Goal: Task Accomplishment & Management: Use online tool/utility

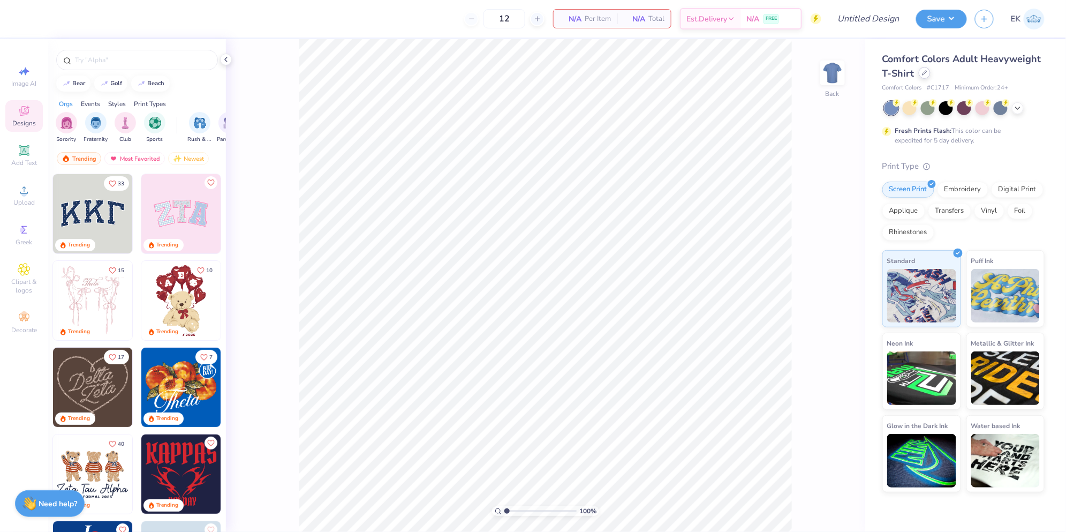
click at [928, 78] on div "Comfort Colors Adult Heavyweight T-Shirt" at bounding box center [963, 66] width 162 height 29
click at [927, 74] on icon at bounding box center [924, 72] width 5 height 5
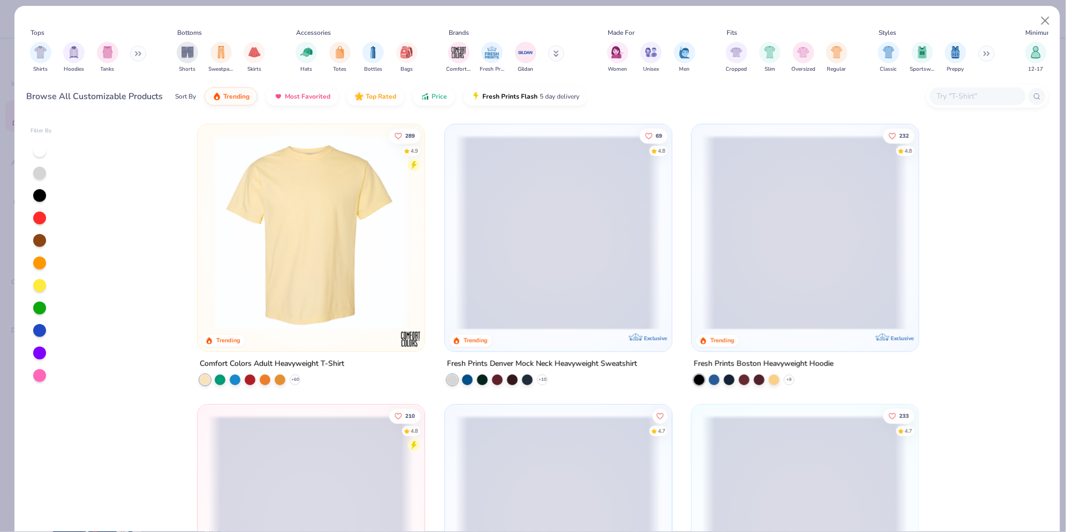
click at [735, 56] on img "filter for Cropped" at bounding box center [736, 52] width 12 height 12
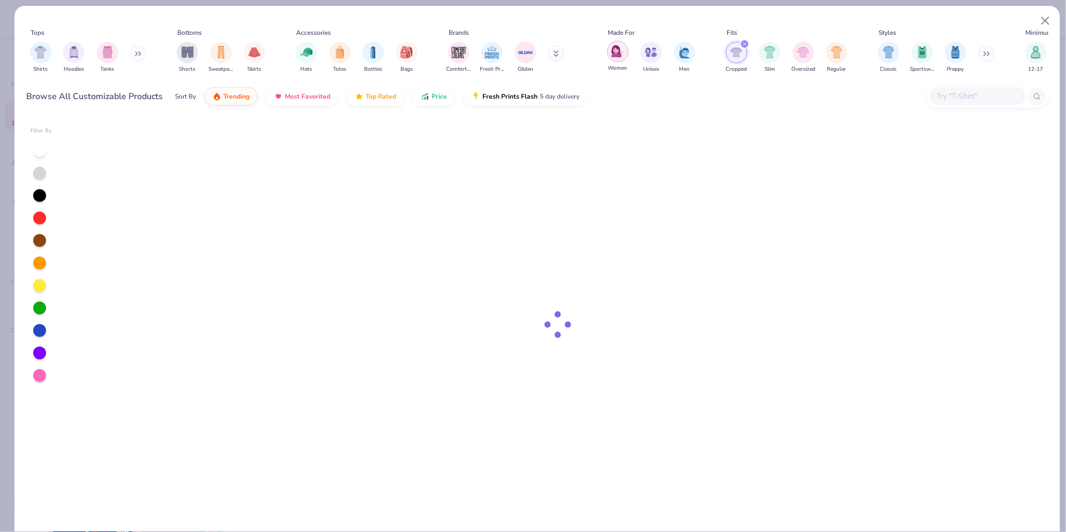
click at [618, 52] on img "filter for Women" at bounding box center [618, 51] width 12 height 12
click at [37, 56] on img "filter for Shirts" at bounding box center [40, 51] width 12 height 12
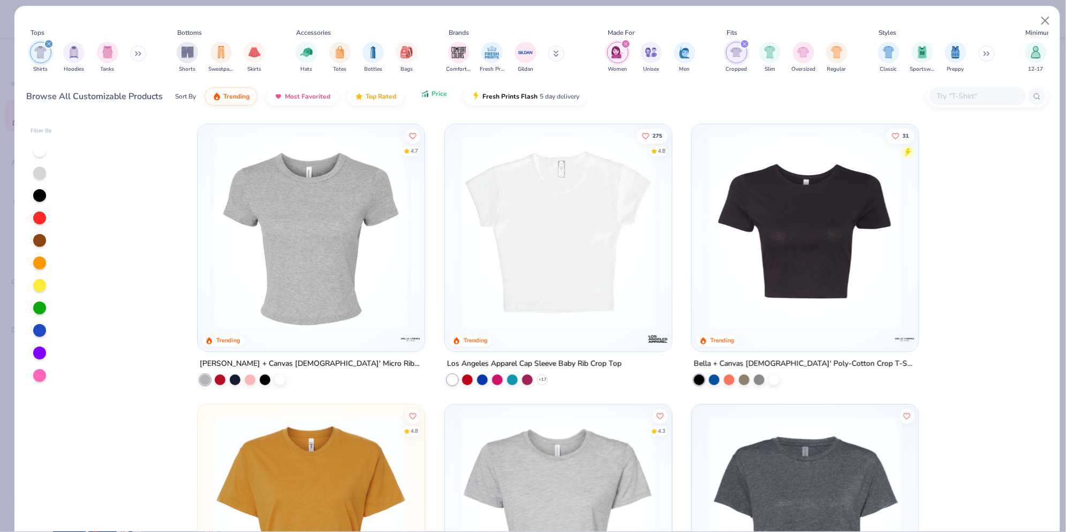
click at [435, 96] on span "Price" at bounding box center [440, 93] width 16 height 9
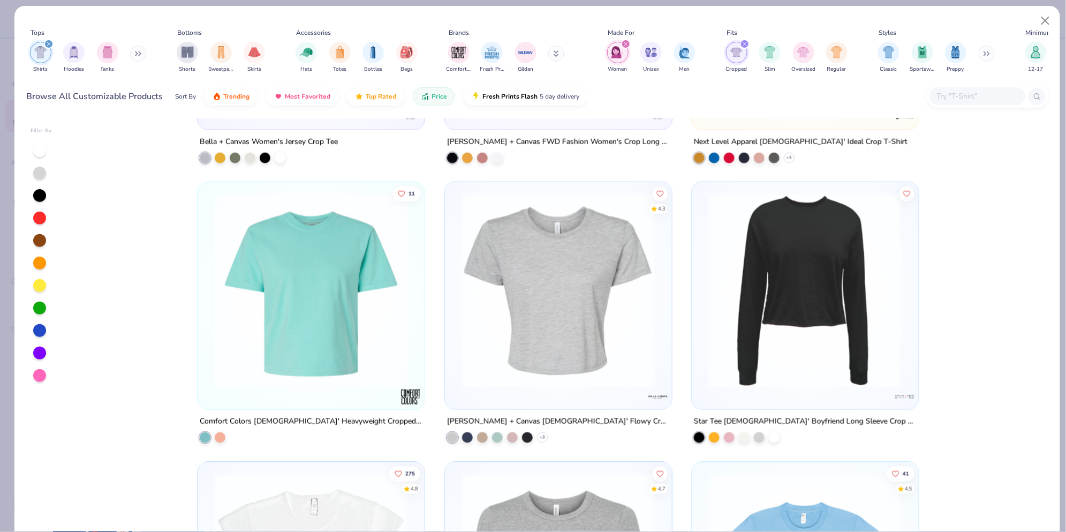
scroll to position [446, 0]
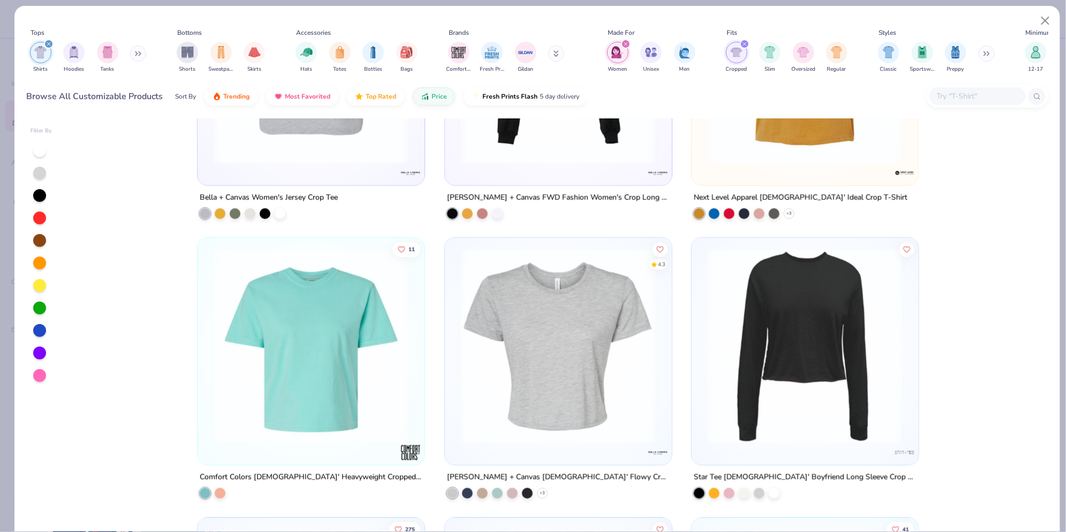
click at [548, 303] on div "Next Level Apparel Ladies' Festival Cali Crop T-Shirt + 7 9 Bella + Canvas Ladi…" at bounding box center [558, 324] width 980 height 413
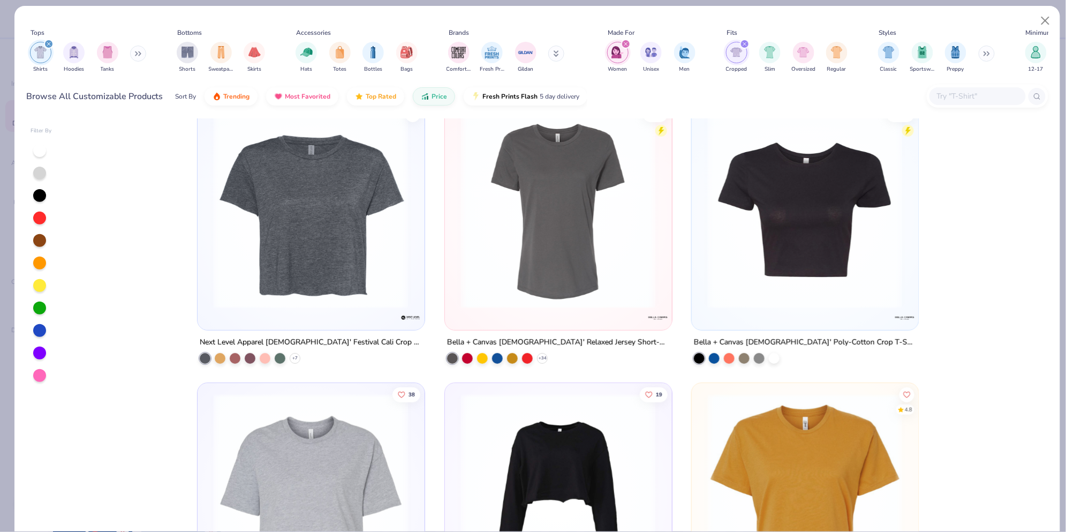
scroll to position [0, 0]
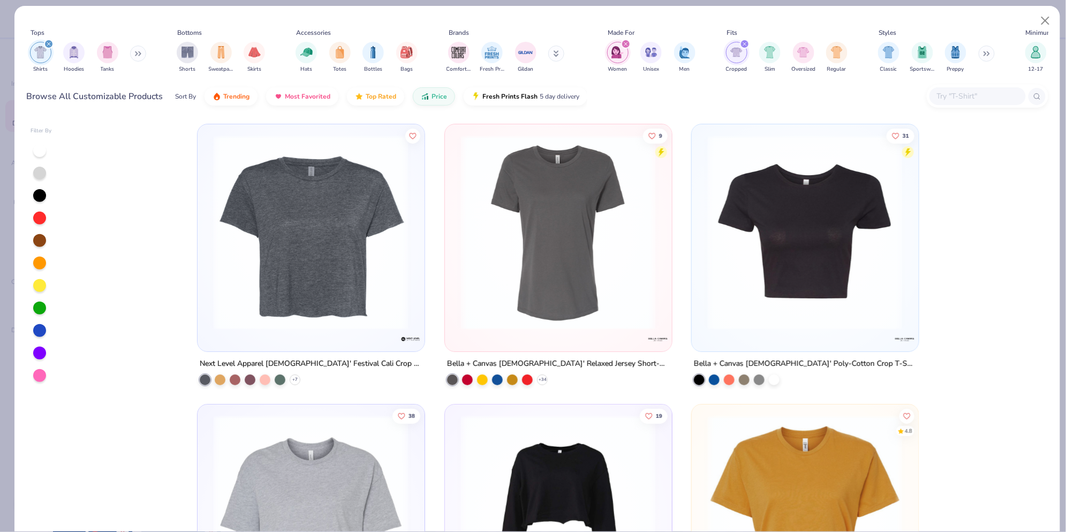
click at [761, 303] on img at bounding box center [805, 232] width 205 height 195
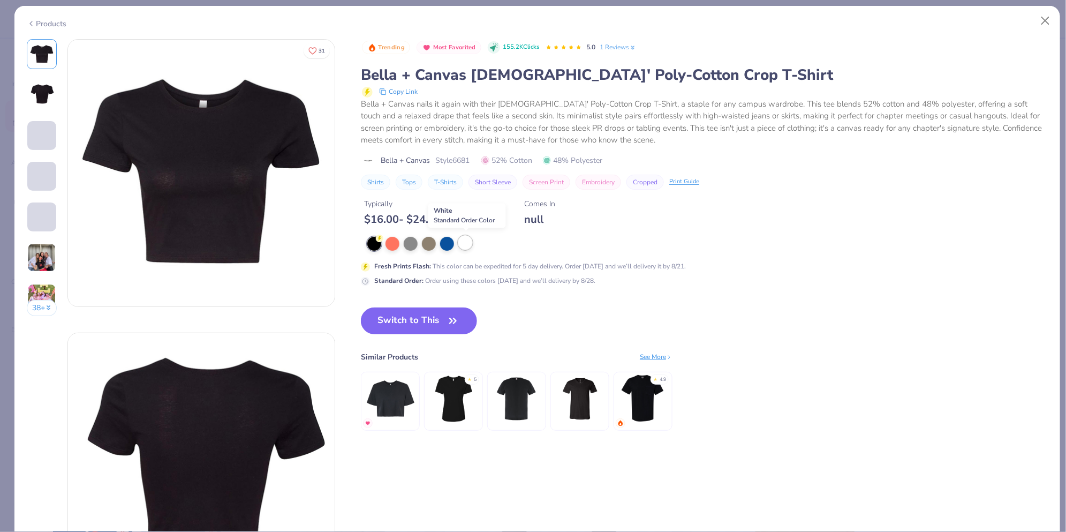
click at [470, 241] on div at bounding box center [465, 243] width 14 height 14
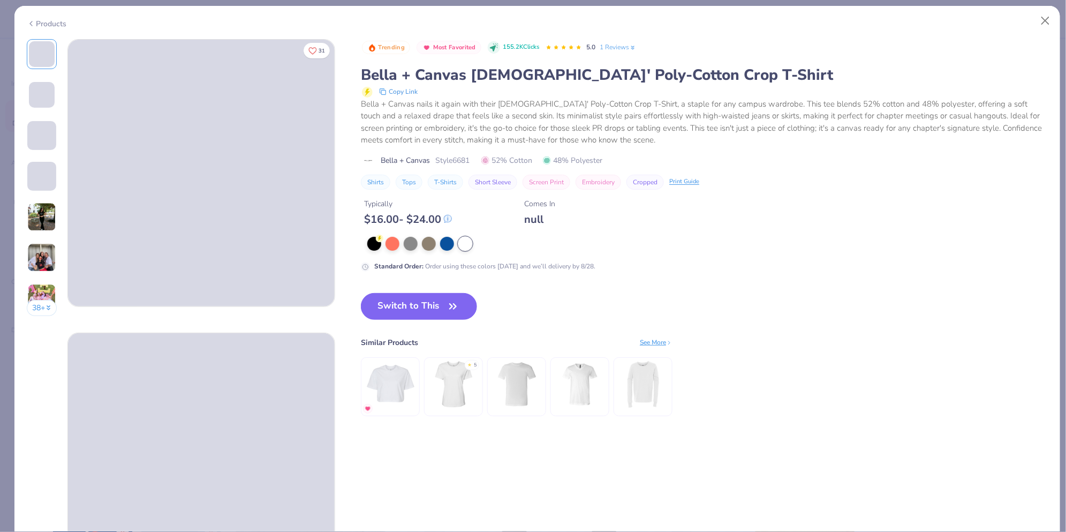
click at [41, 259] on img at bounding box center [41, 257] width 29 height 29
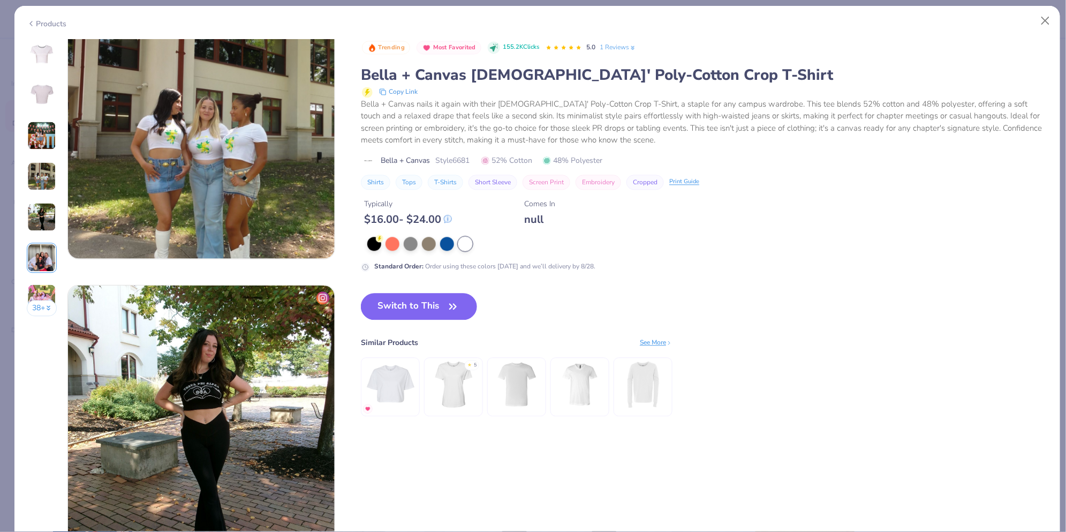
scroll to position [909, 0]
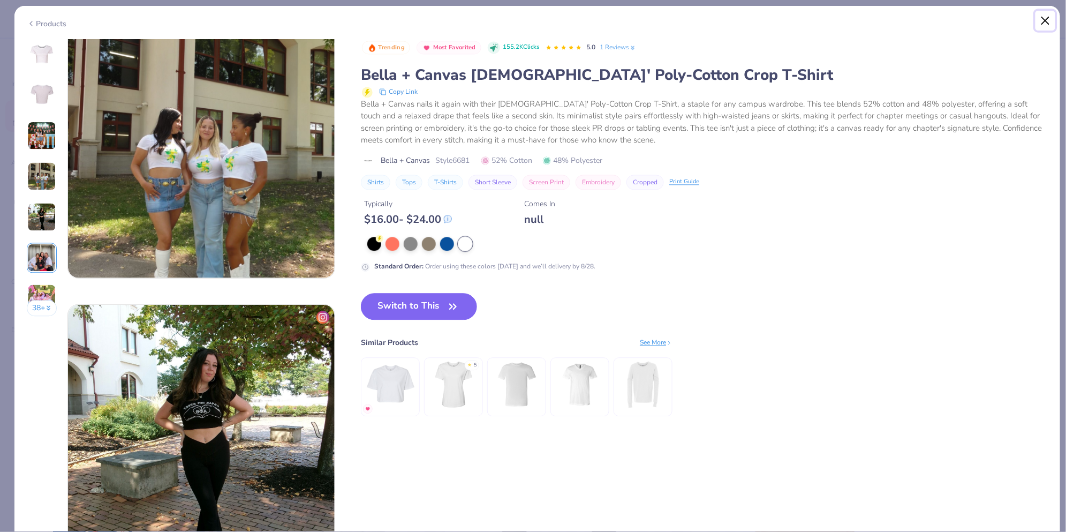
click at [1040, 20] on button "Close" at bounding box center [1046, 21] width 20 height 20
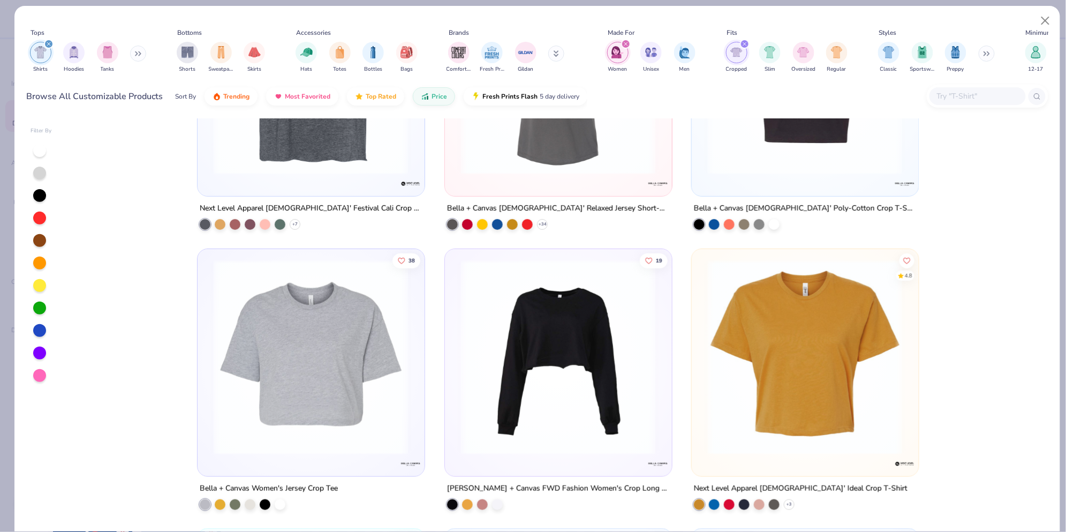
scroll to position [167, 0]
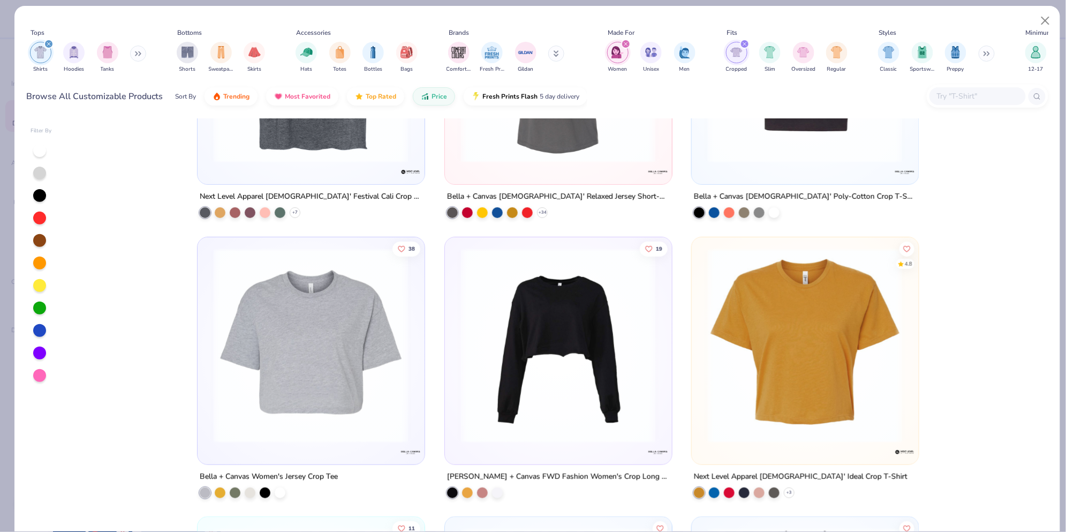
click at [362, 379] on img at bounding box center [310, 344] width 205 height 195
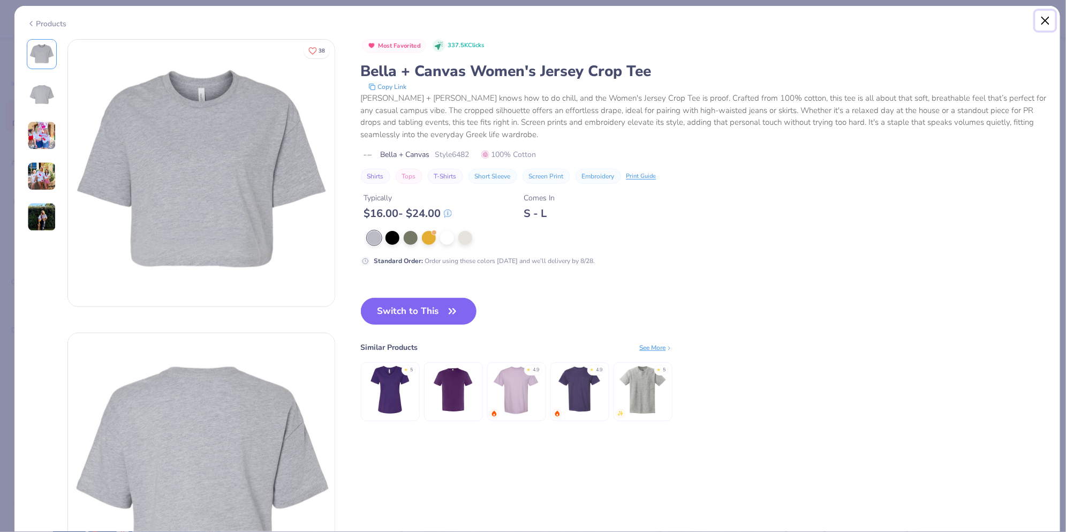
click at [1046, 21] on button "Close" at bounding box center [1046, 21] width 20 height 20
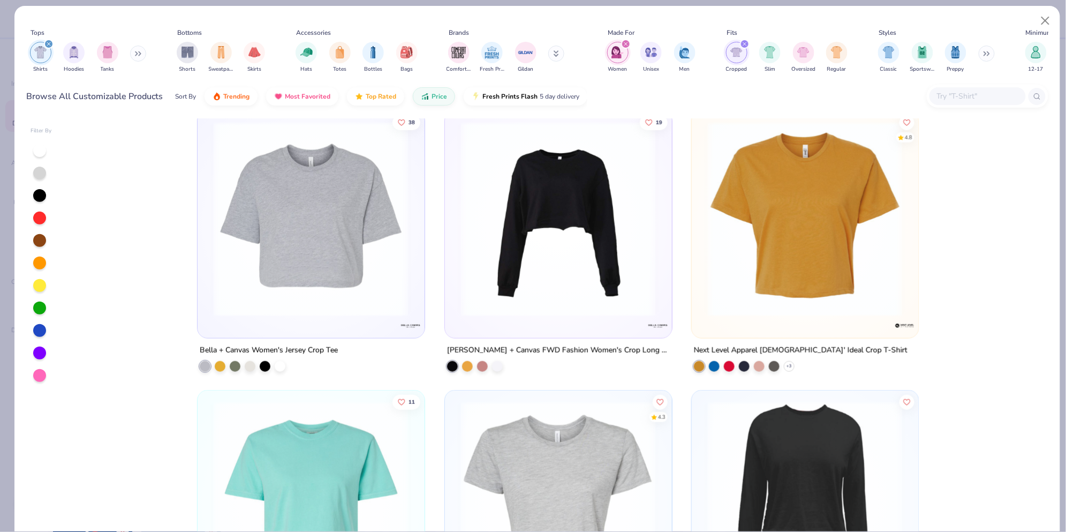
scroll to position [278, 0]
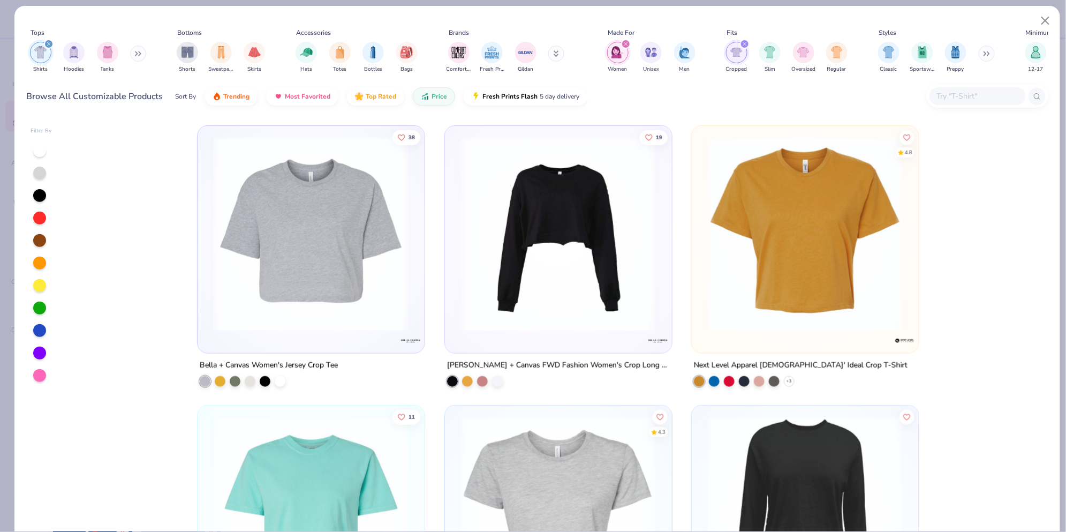
click at [710, 219] on img at bounding box center [805, 233] width 205 height 195
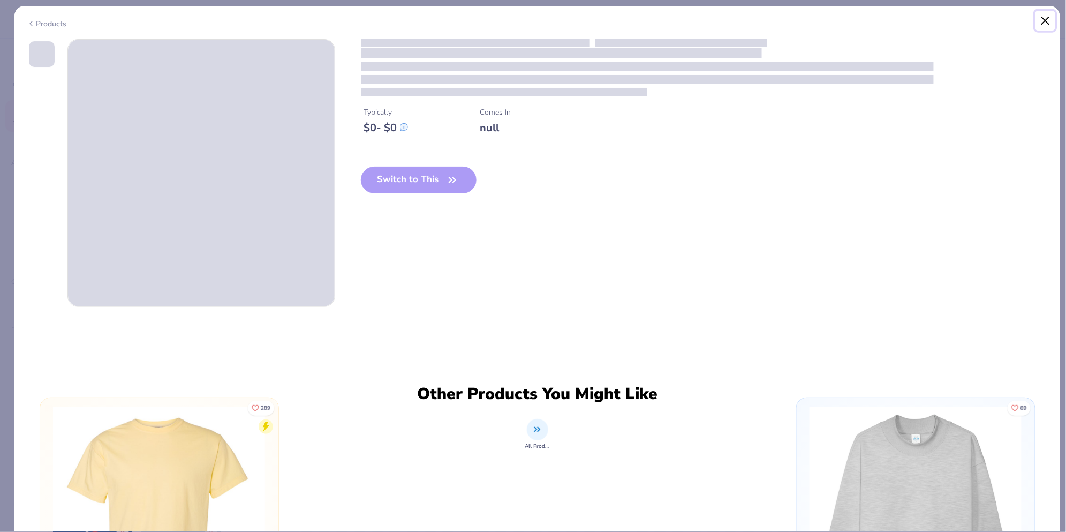
click at [1041, 22] on button "Close" at bounding box center [1046, 21] width 20 height 20
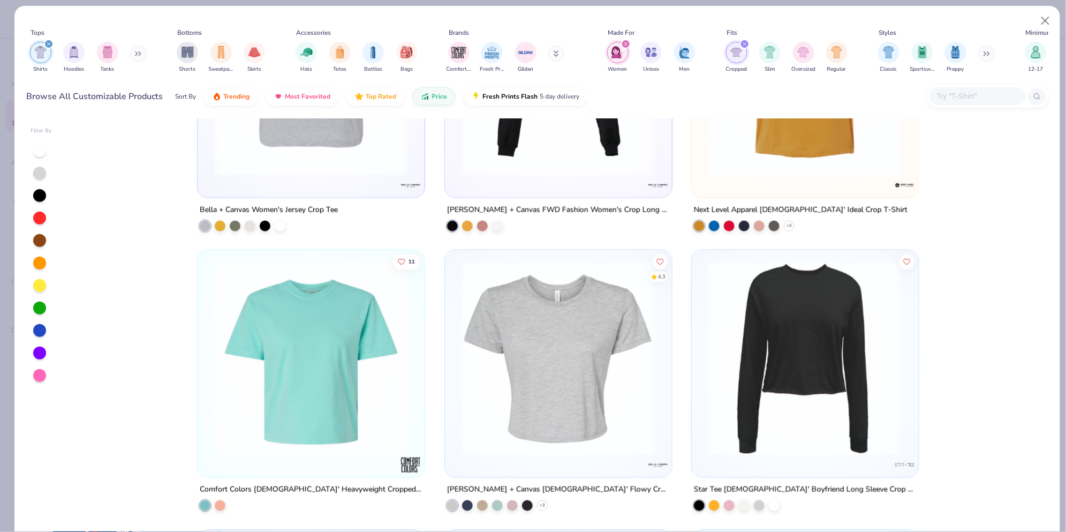
scroll to position [502, 0]
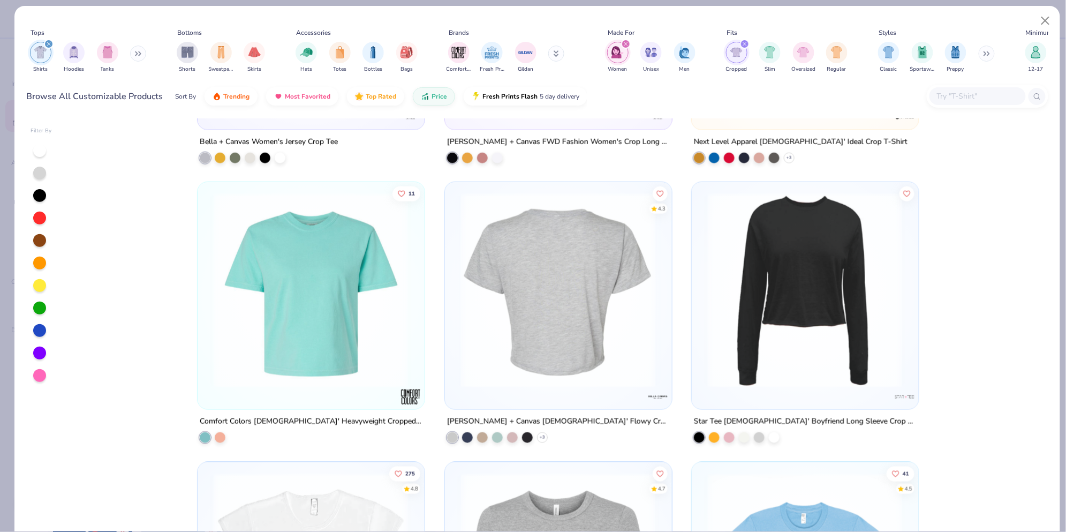
click at [455, 281] on img at bounding box center [352, 290] width 205 height 195
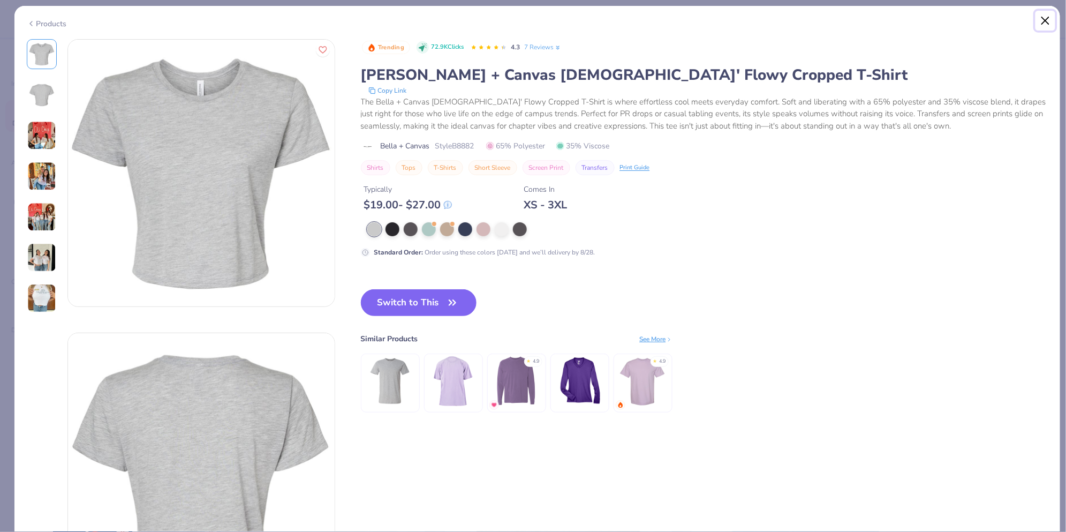
click at [1047, 16] on button "Close" at bounding box center [1046, 21] width 20 height 20
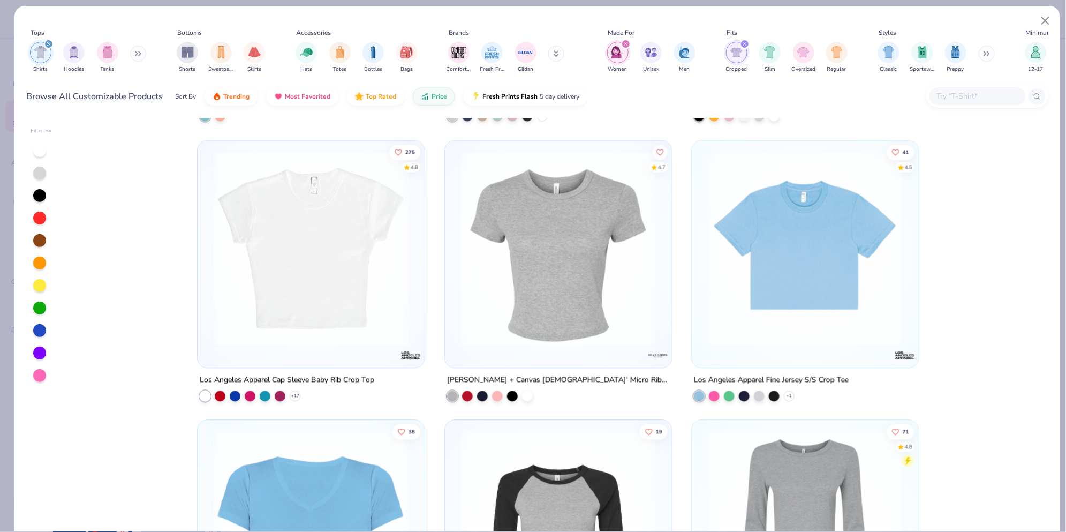
scroll to position [836, 0]
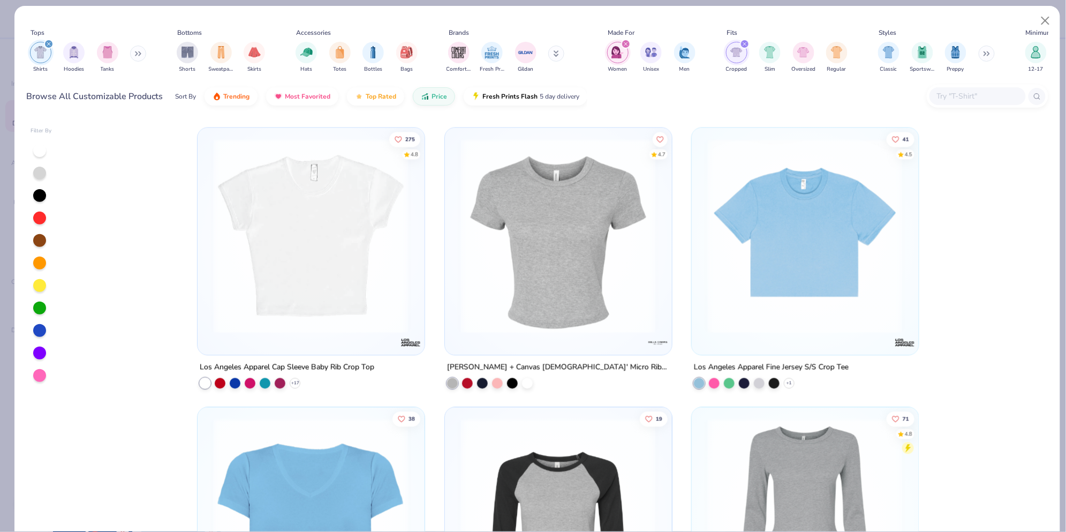
click at [491, 285] on img at bounding box center [558, 235] width 205 height 195
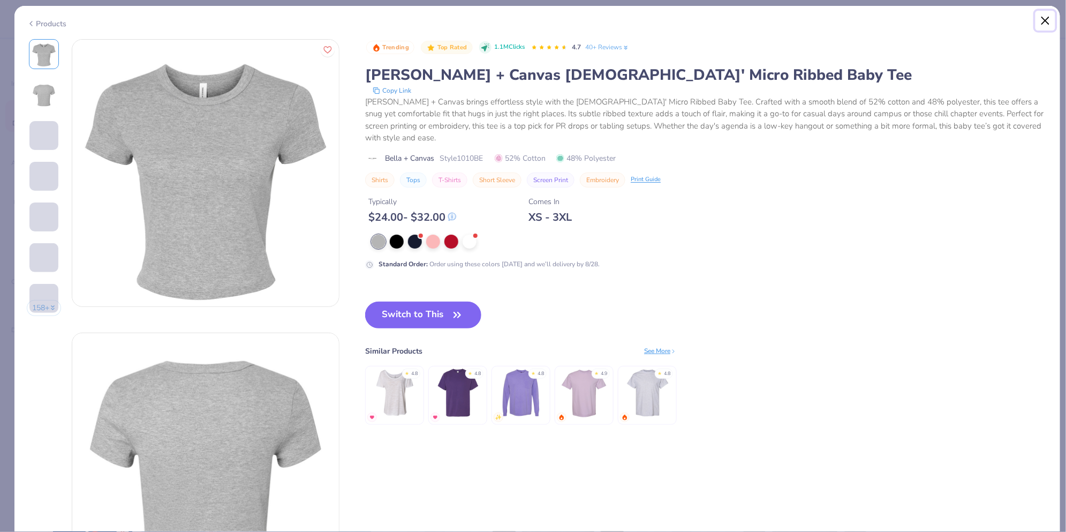
click at [1037, 16] on button "Close" at bounding box center [1046, 21] width 20 height 20
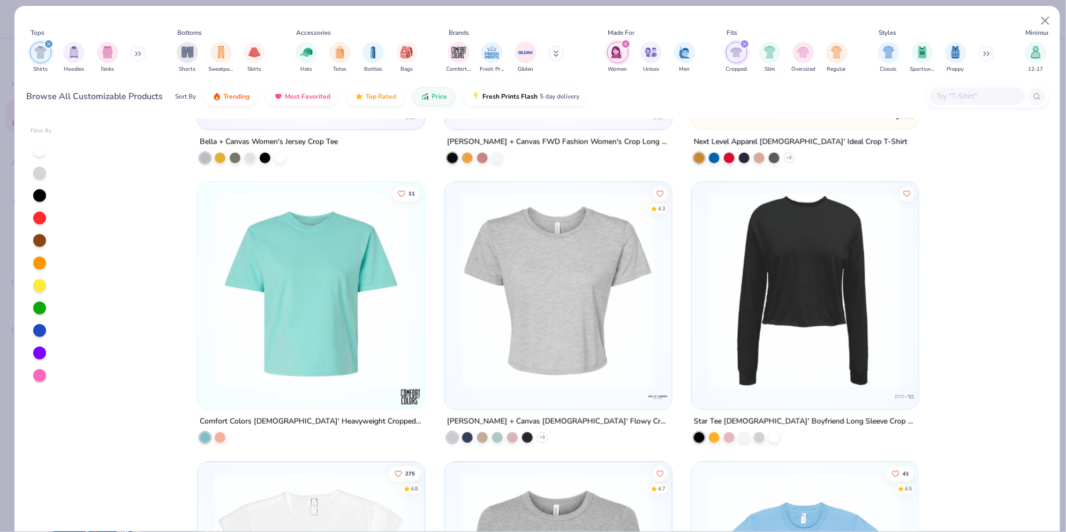
scroll to position [446, 0]
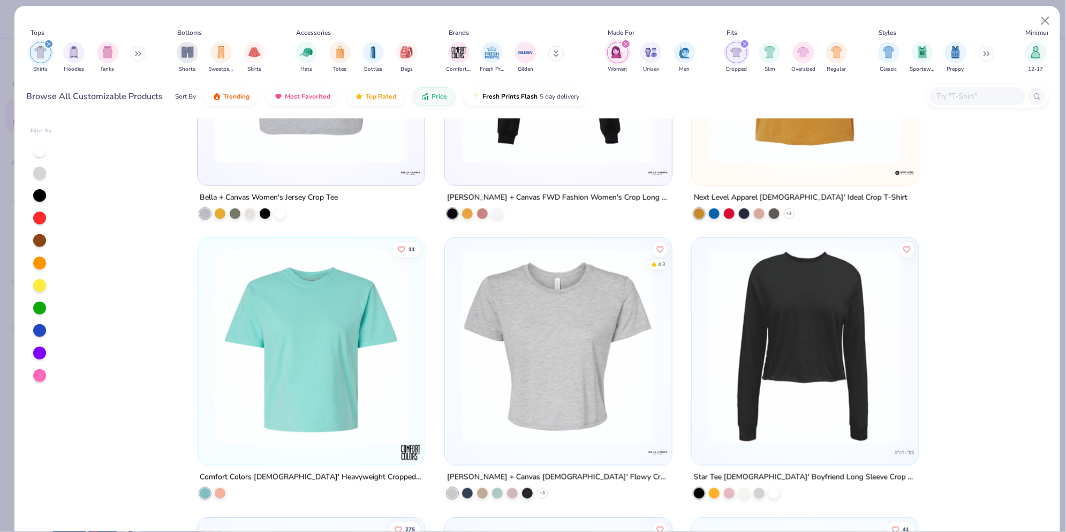
click at [546, 297] on img at bounding box center [558, 345] width 205 height 195
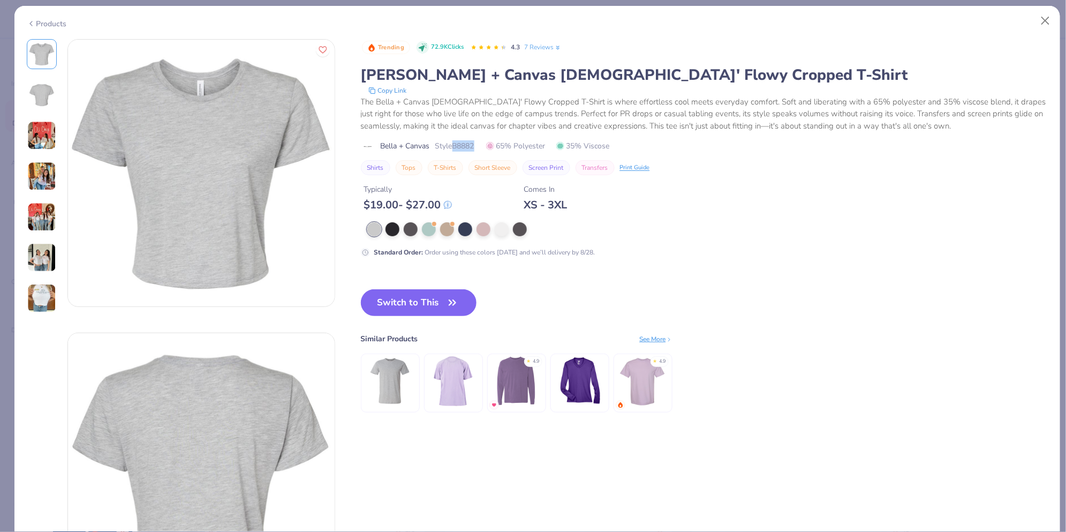
drag, startPoint x: 456, startPoint y: 145, endPoint x: 479, endPoint y: 141, distance: 22.8
click at [479, 141] on div "Bella + Canvas Style B8882 65% Polyester 35% Viscose" at bounding box center [705, 145] width 688 height 11
drag, startPoint x: 479, startPoint y: 141, endPoint x: 437, endPoint y: 133, distance: 42.6
click at [437, 133] on div "Trending 72.9K Clicks 4.3 7 Reviews Bella + Canvas Ladies' Flowy Cropped T-Shir…" at bounding box center [705, 107] width 688 height 137
click at [49, 267] on img at bounding box center [41, 257] width 29 height 29
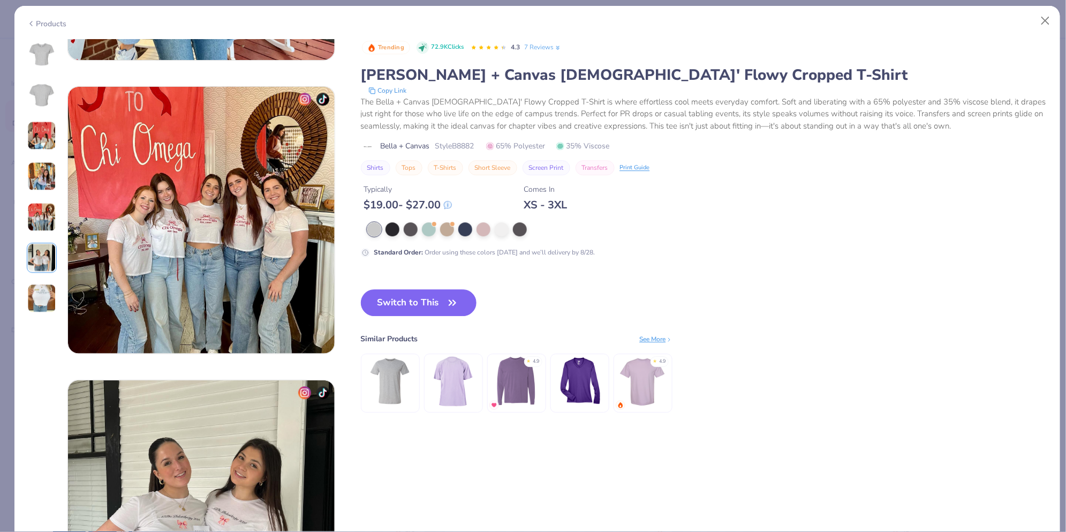
scroll to position [1467, 0]
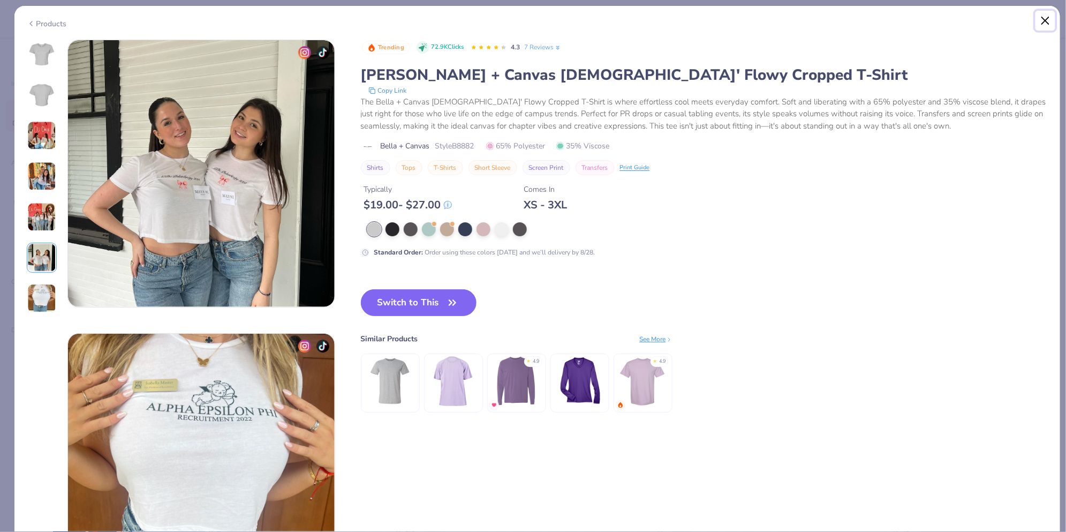
click at [1045, 14] on button "Close" at bounding box center [1046, 21] width 20 height 20
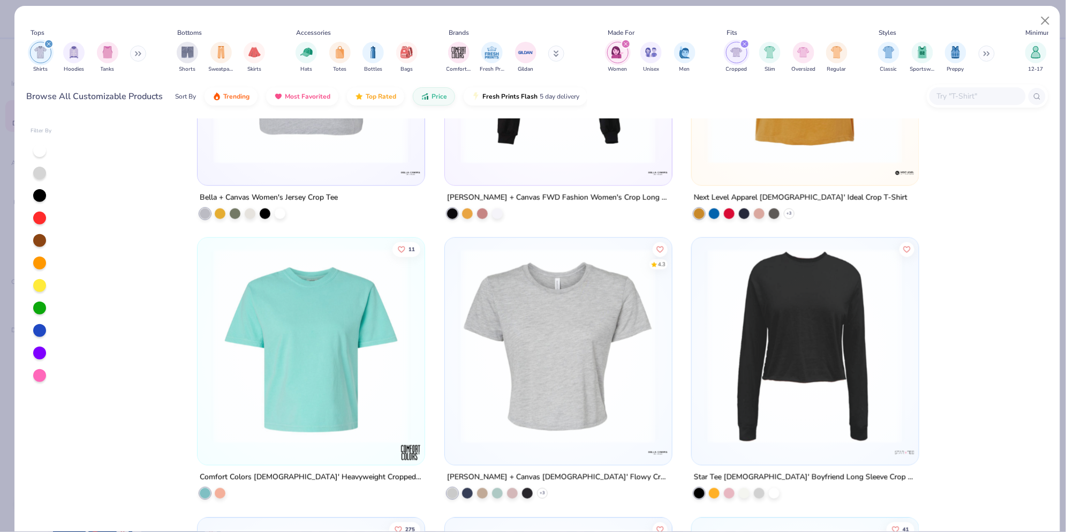
click at [975, 101] on input "text" at bounding box center [977, 96] width 82 height 12
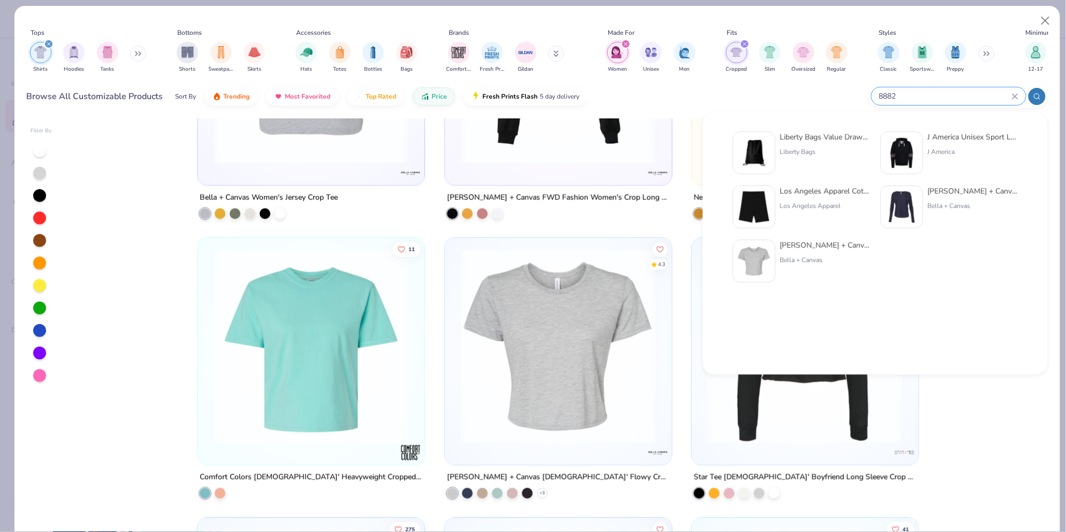
type input "8882"
click at [773, 152] on div at bounding box center [754, 152] width 43 height 43
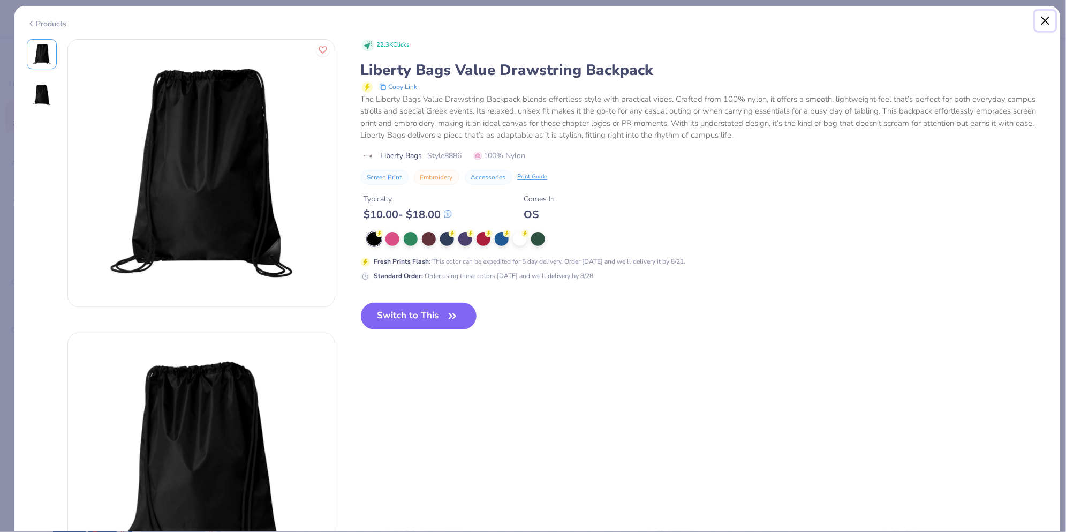
click at [1046, 20] on button "Close" at bounding box center [1046, 21] width 20 height 20
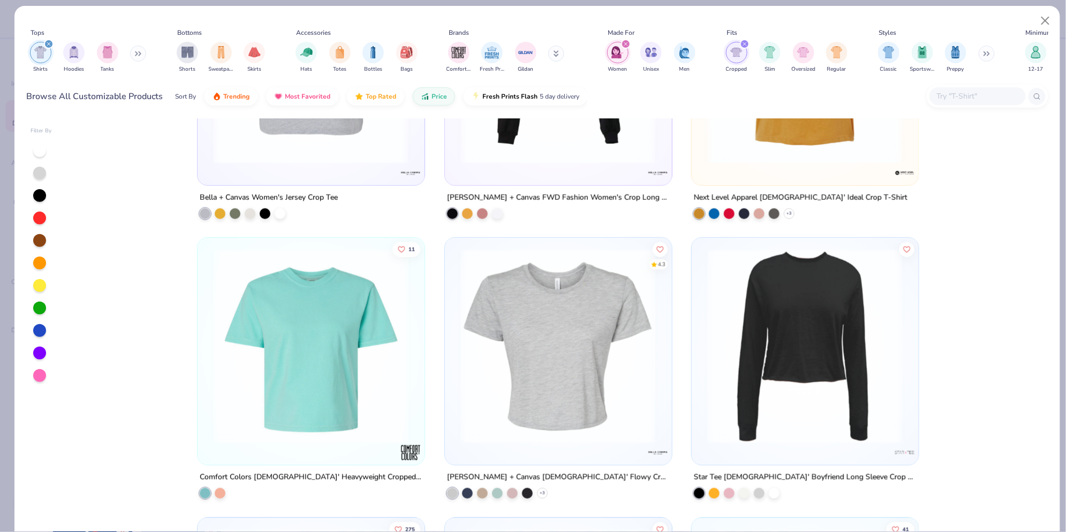
click at [951, 94] on input "text" at bounding box center [977, 96] width 82 height 12
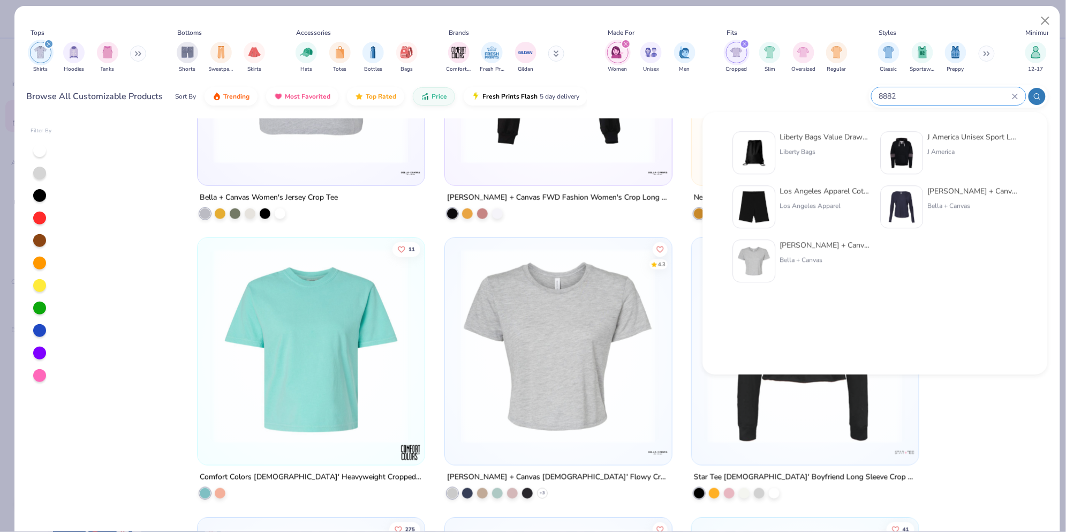
type input "8882"
click at [840, 255] on div "Bella + Canvas" at bounding box center [825, 260] width 90 height 10
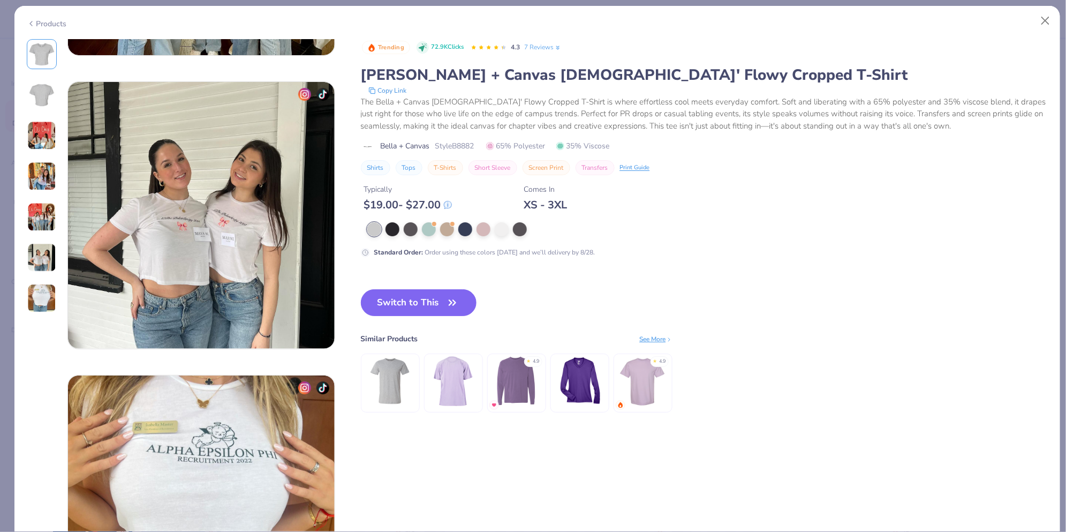
scroll to position [1394, 0]
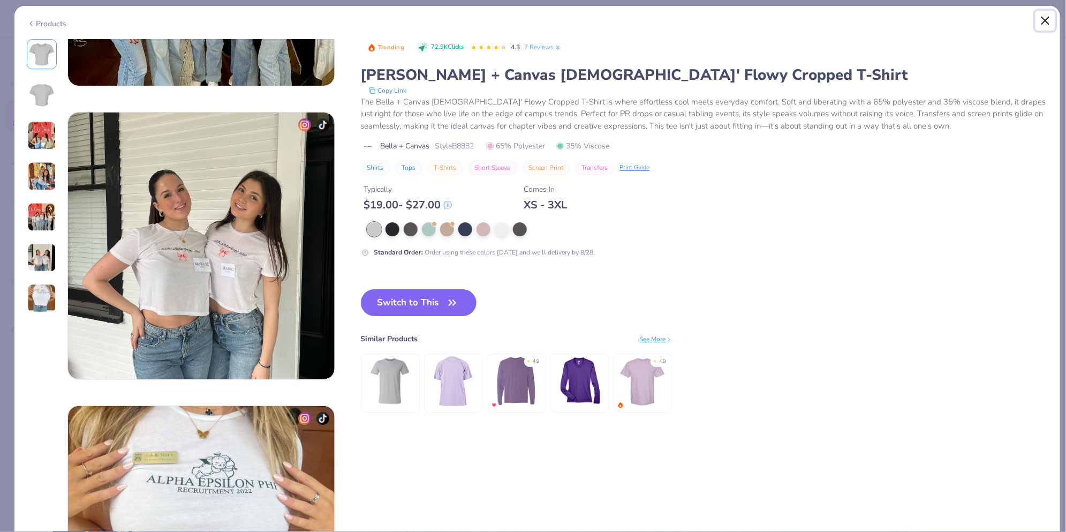
click at [1048, 19] on button "Close" at bounding box center [1046, 21] width 20 height 20
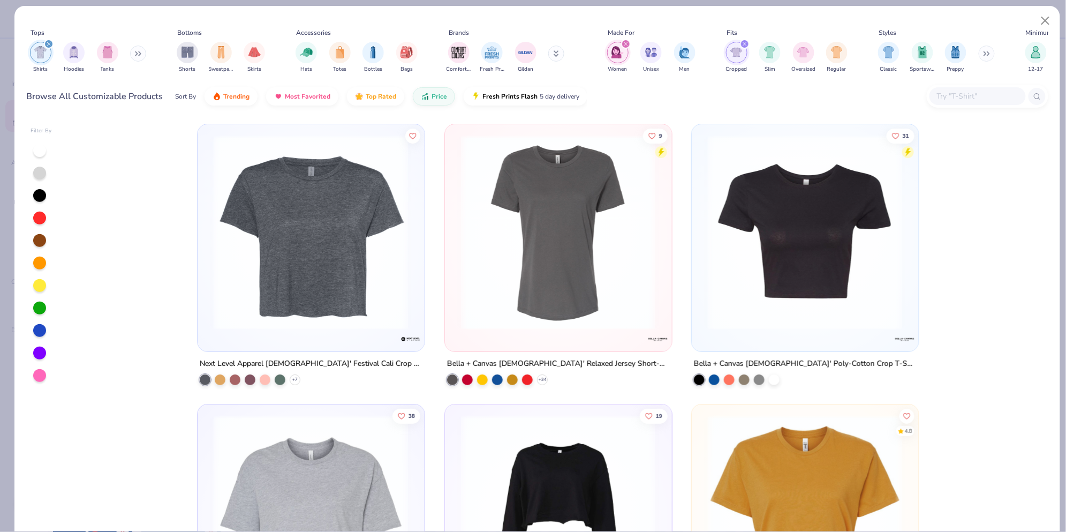
click at [351, 251] on img at bounding box center [310, 232] width 205 height 195
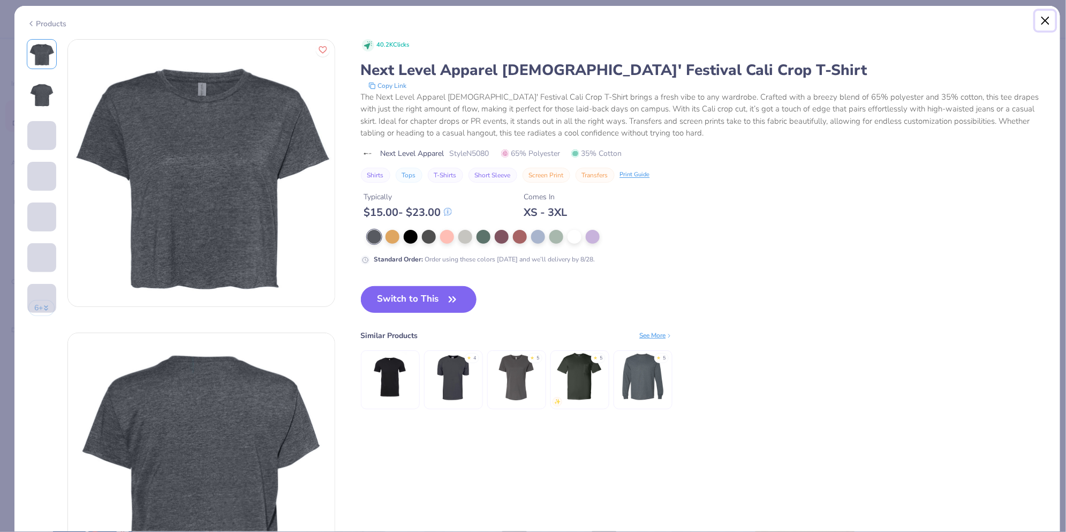
click at [1046, 18] on button "Close" at bounding box center [1046, 21] width 20 height 20
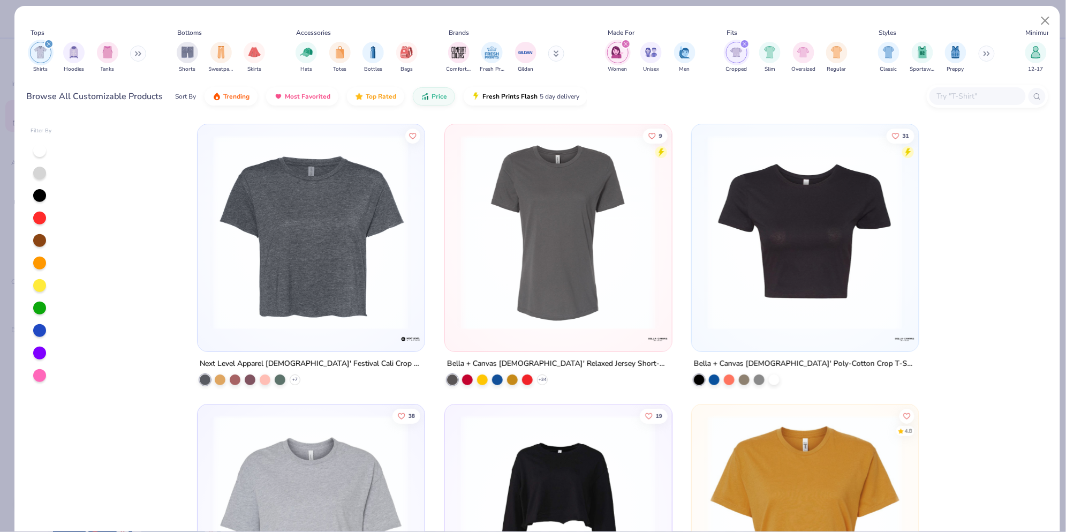
click at [519, 197] on img at bounding box center [558, 232] width 205 height 195
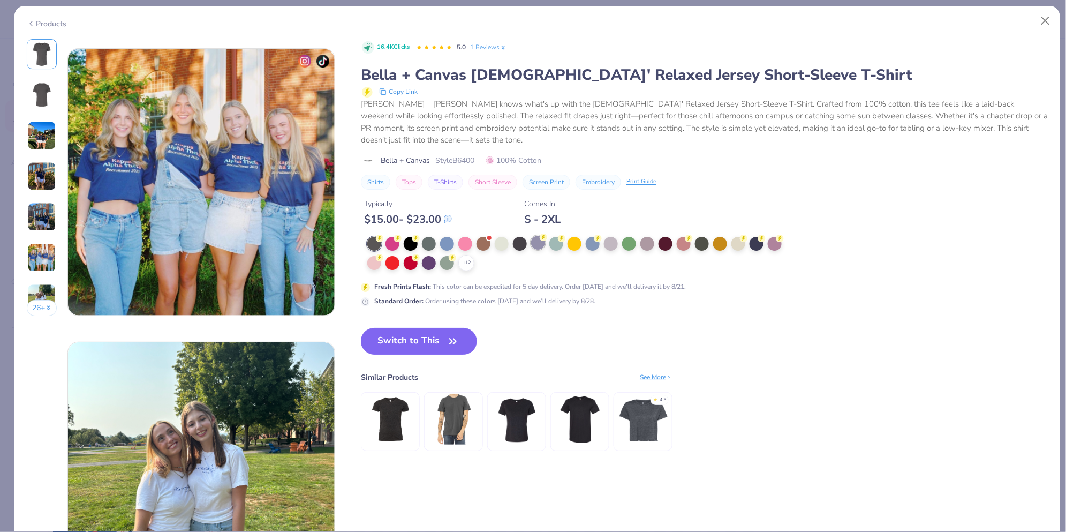
scroll to position [1060, 0]
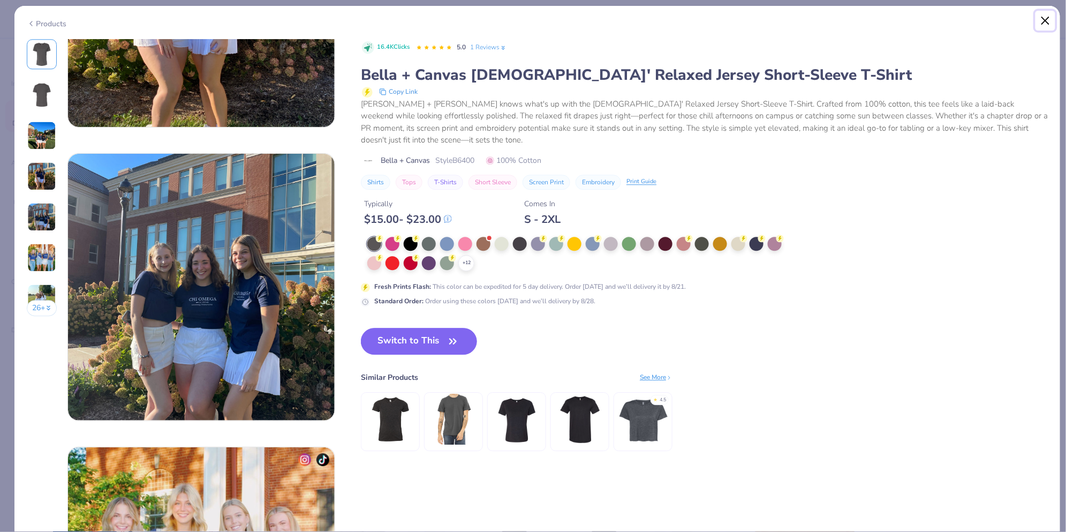
click at [1046, 17] on button "Close" at bounding box center [1046, 21] width 20 height 20
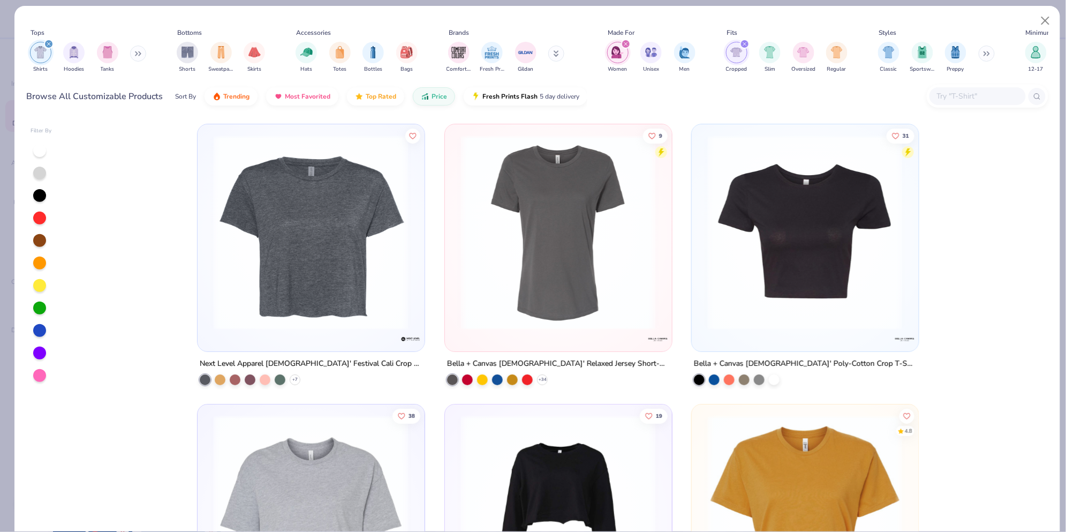
click at [703, 200] on img at bounding box center [599, 232] width 205 height 195
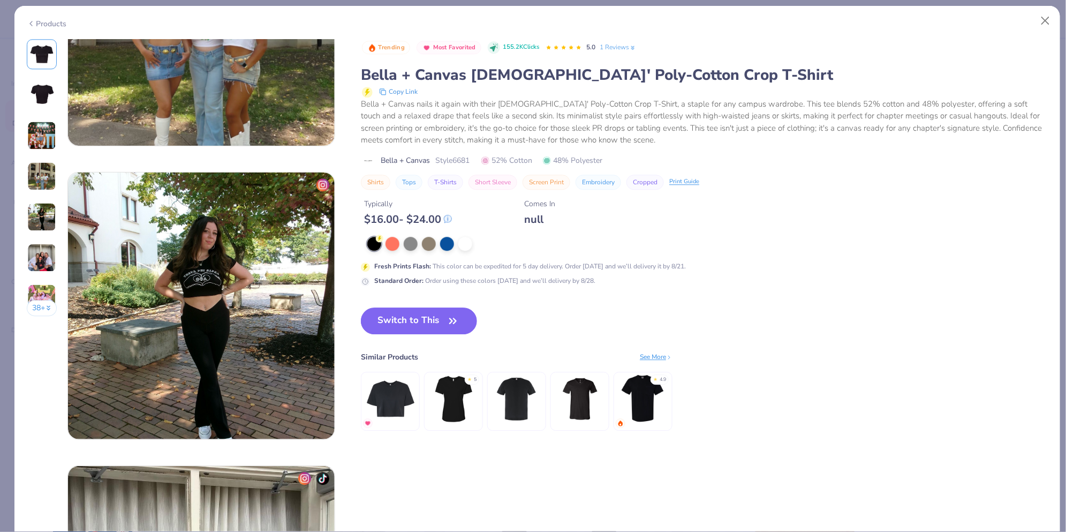
scroll to position [1115, 0]
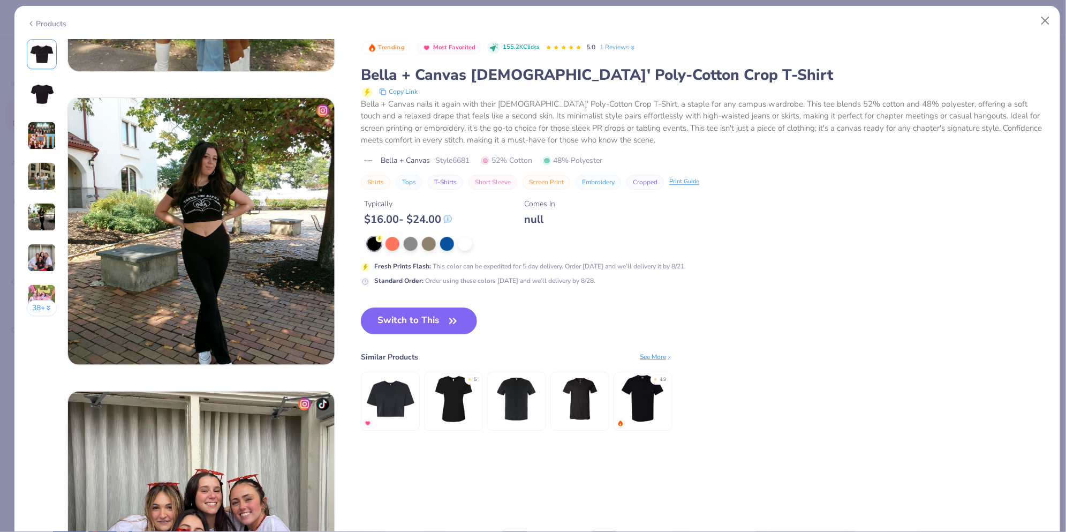
click at [467, 251] on div "Fresh Prints Flash : This color can be expedited for 5 day delivery. Order toda…" at bounding box center [575, 261] width 428 height 49
click at [467, 244] on div at bounding box center [465, 243] width 14 height 14
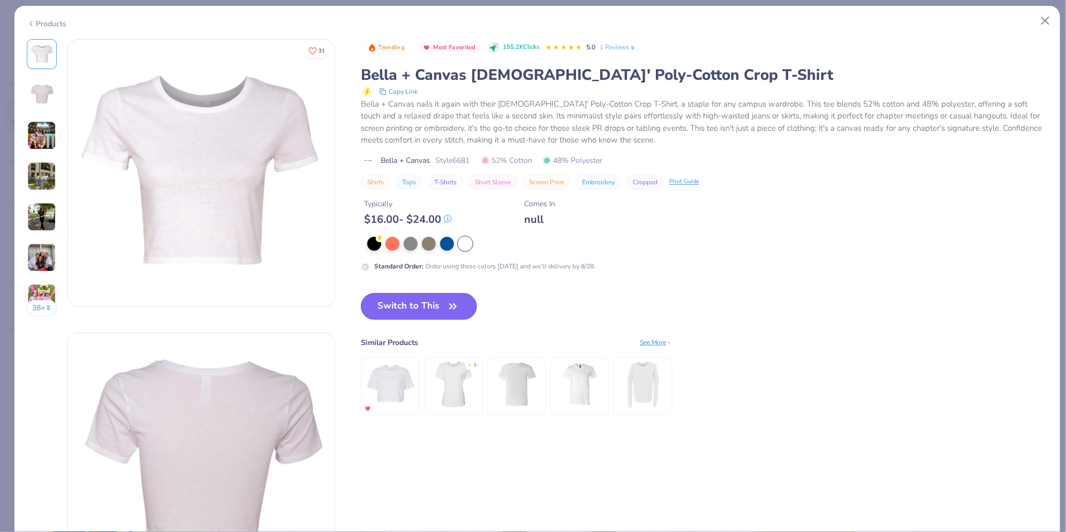
click at [408, 309] on button "Switch to This" at bounding box center [419, 306] width 116 height 27
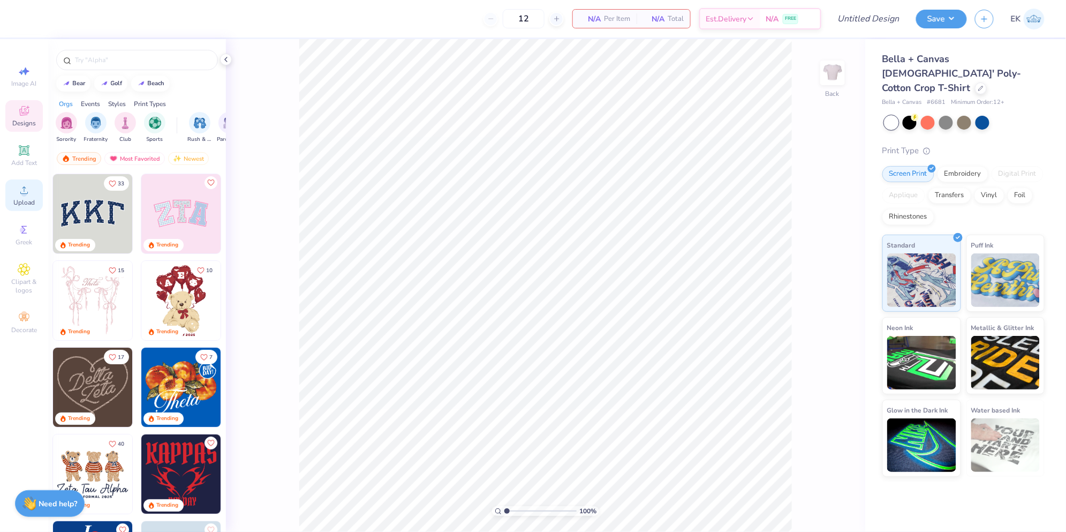
drag, startPoint x: 987, startPoint y: 2, endPoint x: 28, endPoint y: 191, distance: 977.5
click at [28, 191] on icon at bounding box center [24, 190] width 13 height 13
click at [29, 199] on span "Upload" at bounding box center [23, 202] width 21 height 9
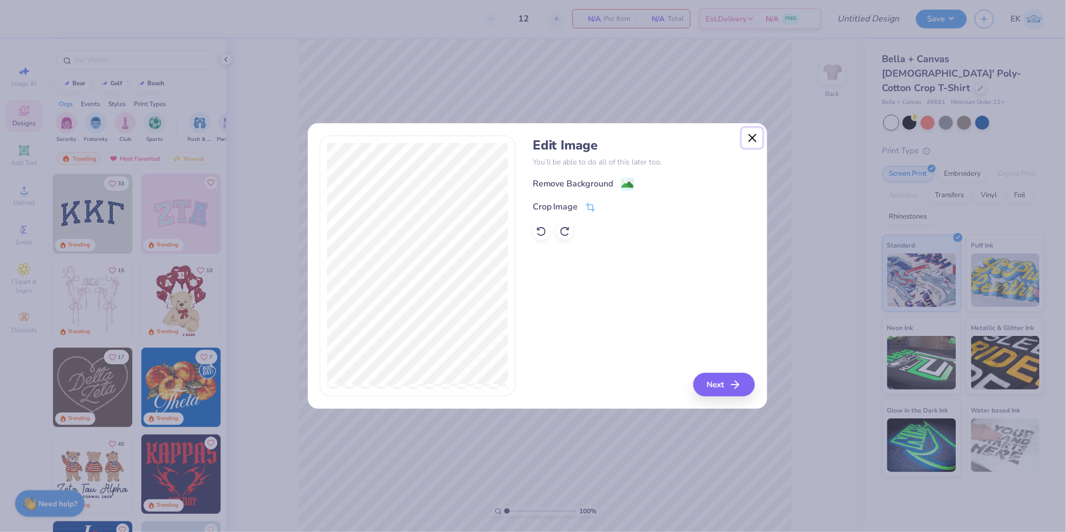
click at [752, 136] on button "Close" at bounding box center [752, 138] width 20 height 20
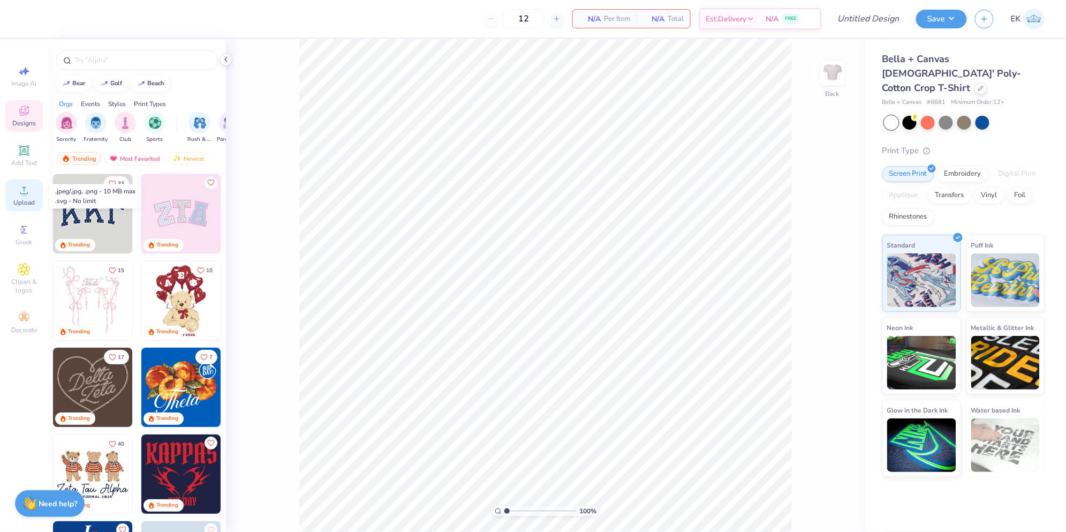
click at [25, 193] on circle at bounding box center [24, 194] width 6 height 6
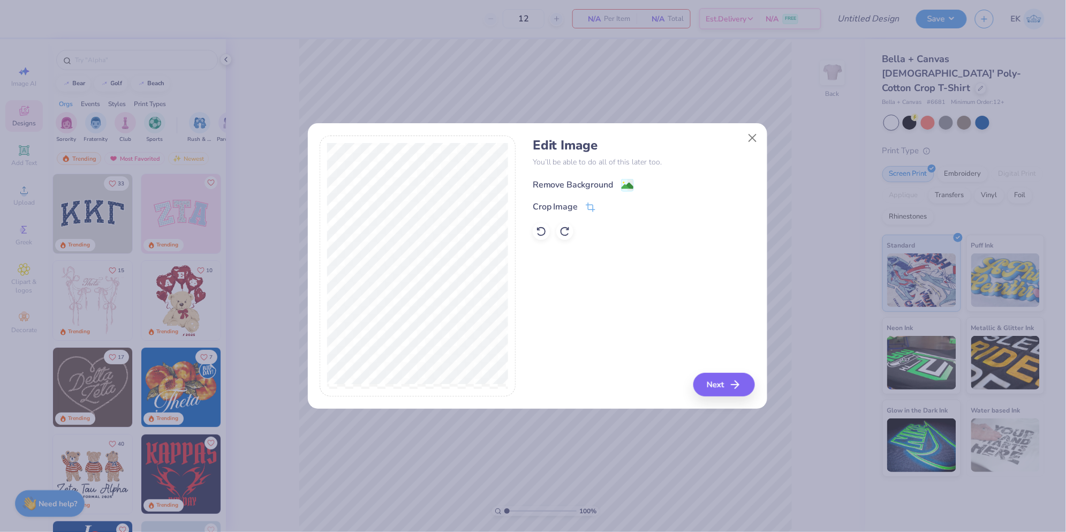
click at [572, 180] on div "Remove Background" at bounding box center [573, 184] width 81 height 13
click at [745, 383] on button "Next" at bounding box center [726, 385] width 62 height 24
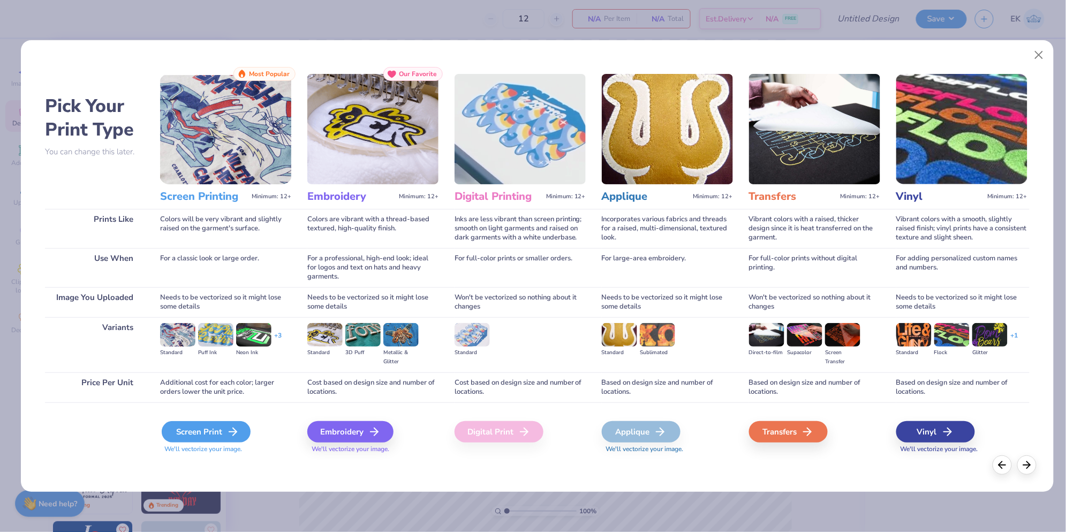
click at [208, 431] on div "Screen Print" at bounding box center [206, 431] width 89 height 21
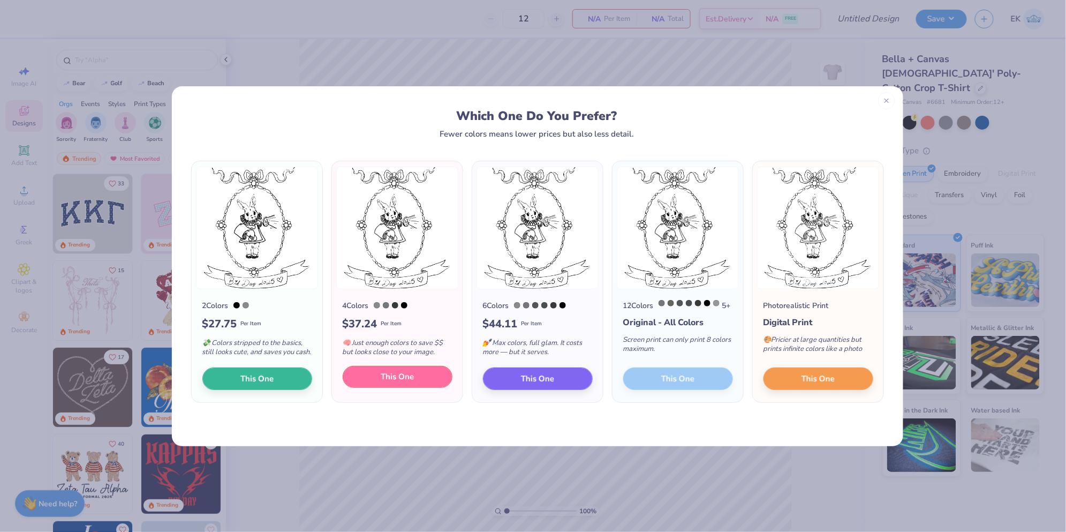
click at [373, 384] on button "This One" at bounding box center [398, 377] width 110 height 22
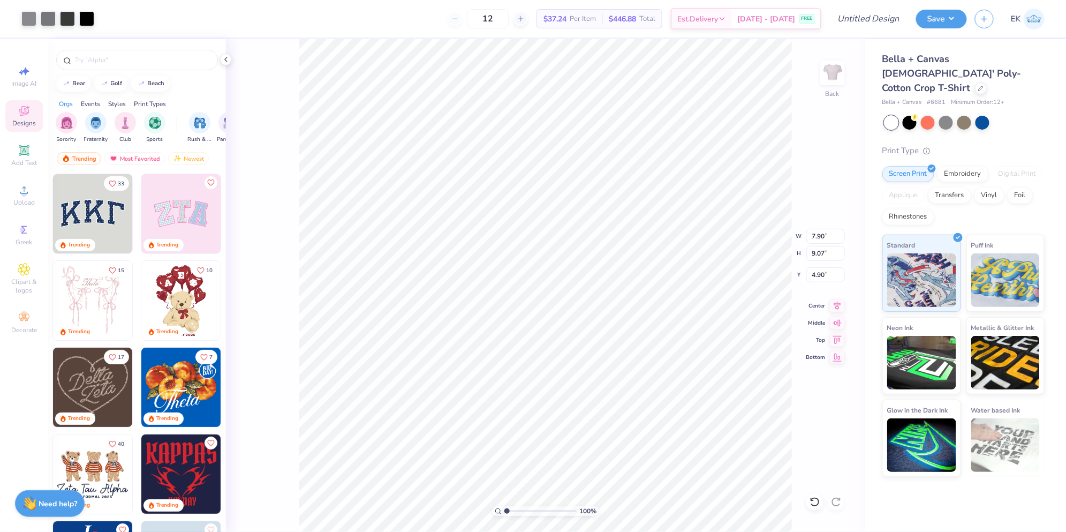
type input "7.90"
type input "9.07"
type input "3.00"
click at [37, 77] on div "Image AI" at bounding box center [23, 77] width 37 height 32
select select "4"
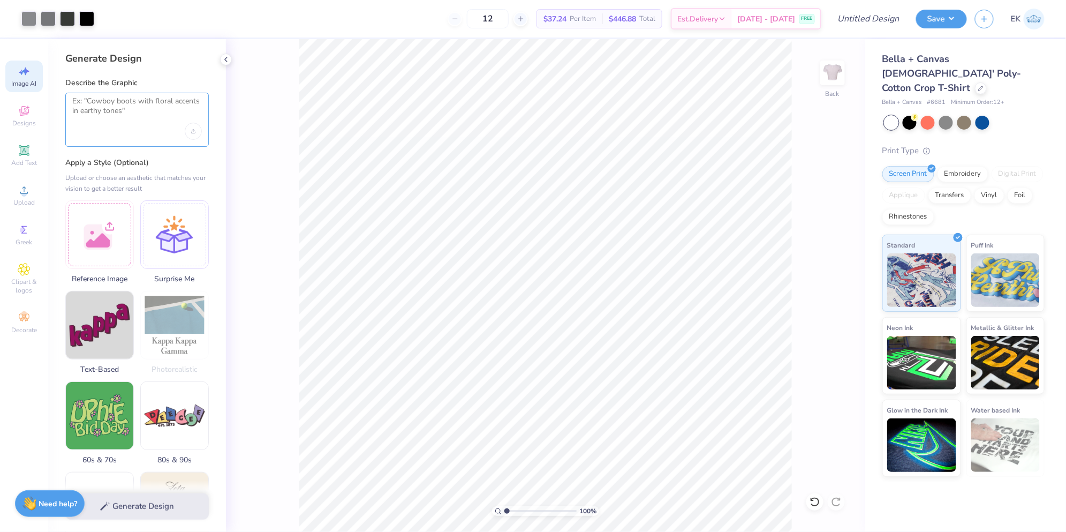
click at [112, 103] on textarea at bounding box center [137, 109] width 130 height 27
paste textarea "A delicate black-and-white, hand-drawn vintage illustration of a rabbit standin…"
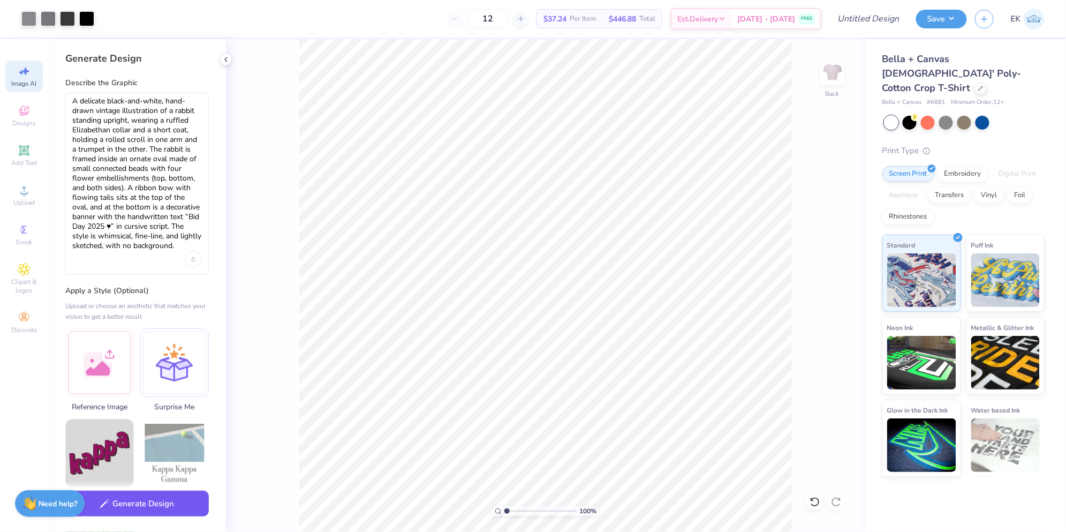
click at [139, 510] on button "Generate Design" at bounding box center [137, 504] width 144 height 26
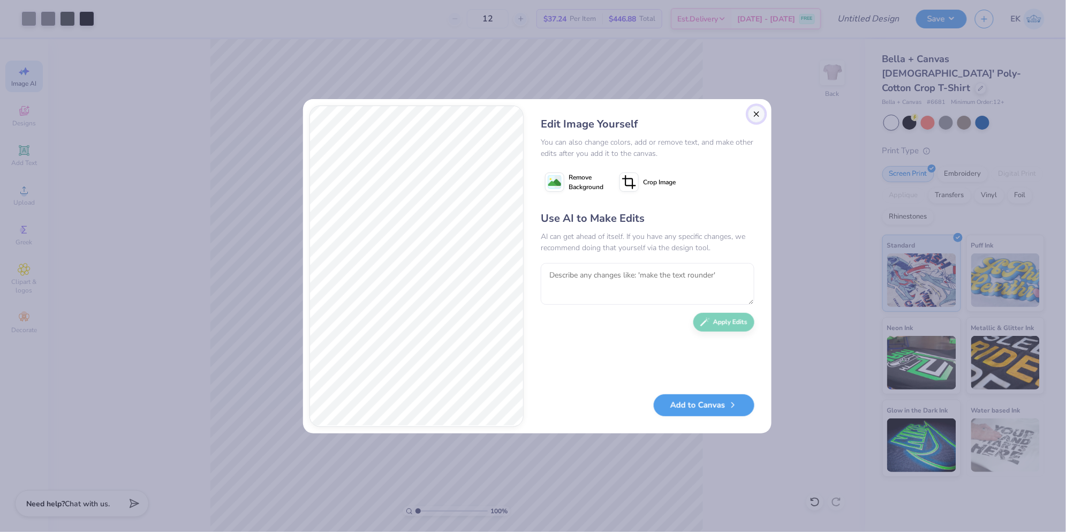
click at [759, 116] on button "Close" at bounding box center [756, 113] width 17 height 17
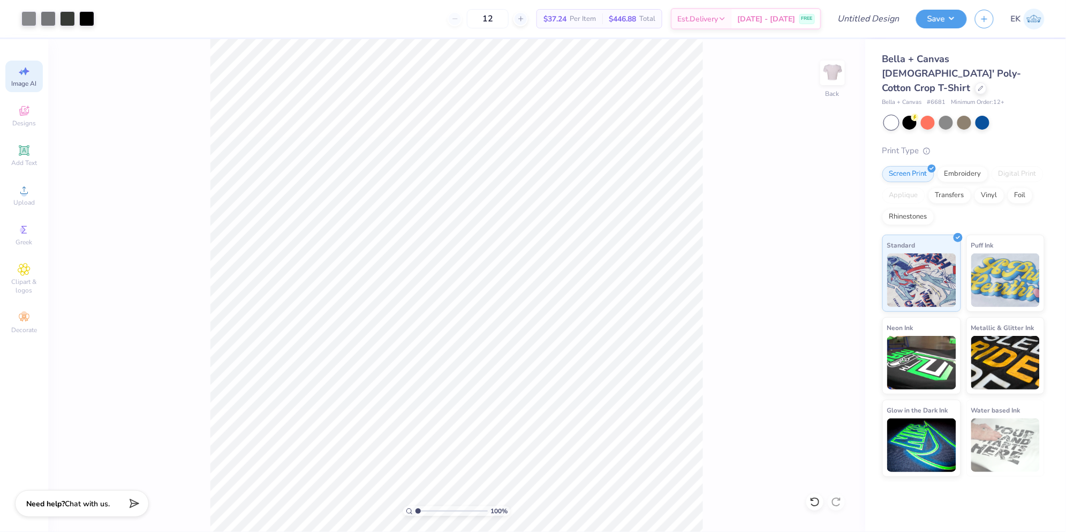
scroll to position [0, 24]
click at [22, 82] on span "Image AI" at bounding box center [24, 83] width 25 height 9
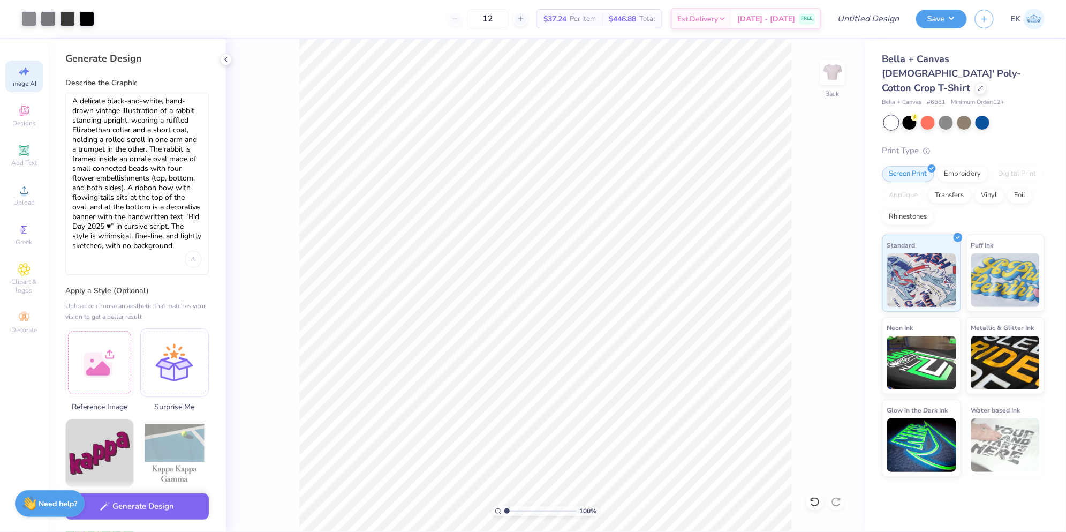
scroll to position [0, 0]
click at [164, 148] on textarea "A delicate black-and-white, hand-drawn vintage illustration of a rabbit standin…" at bounding box center [137, 173] width 130 height 155
paste textarea "black-and-white, hand-drawn vintage illustration in an Alice in Wonderland styl…"
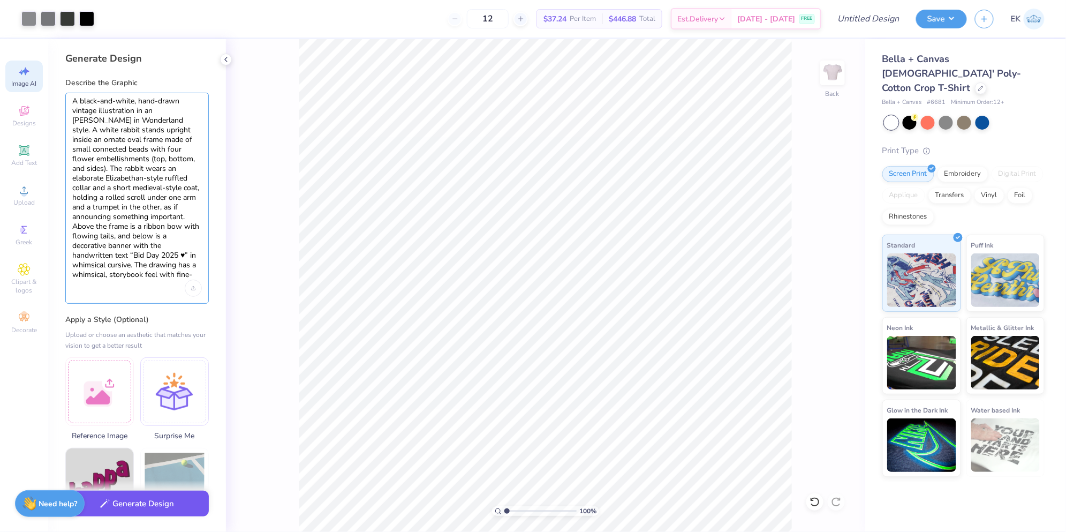
type textarea "A black-and-white, hand-drawn vintage illustration in an Alice in Wonderland st…"
click at [177, 502] on button "Generate Design" at bounding box center [137, 504] width 144 height 26
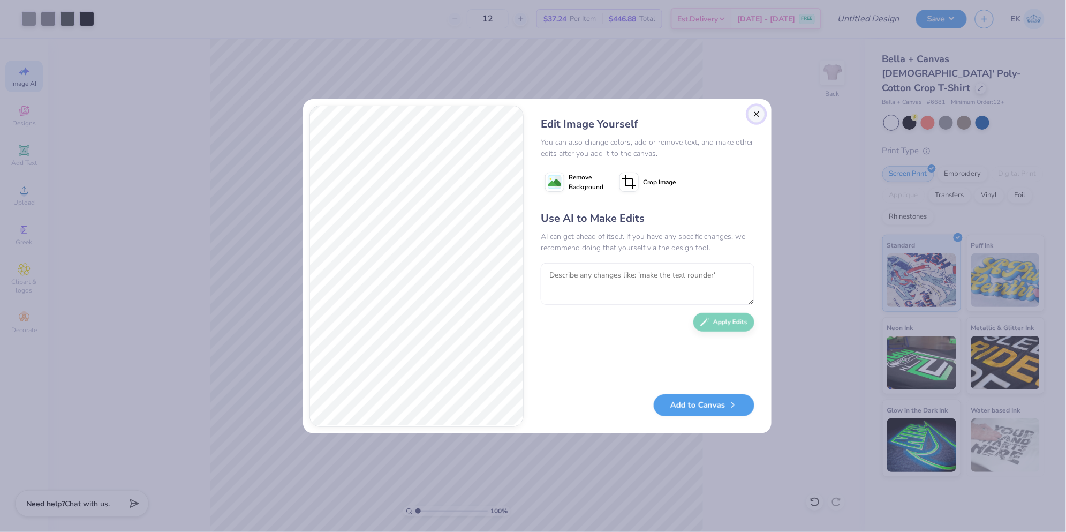
click at [753, 117] on button "Close" at bounding box center [756, 113] width 17 height 17
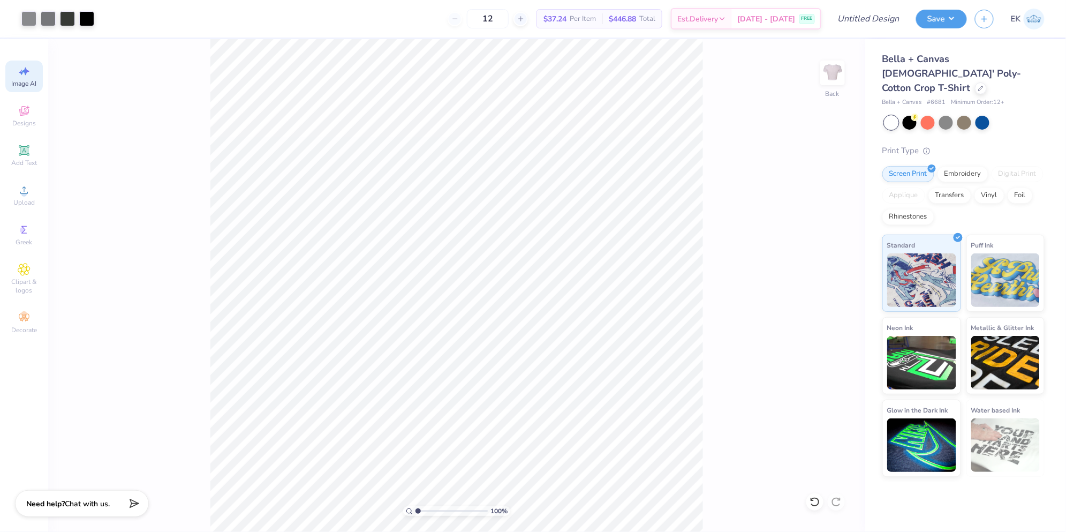
click at [15, 71] on div "Image AI" at bounding box center [23, 77] width 37 height 32
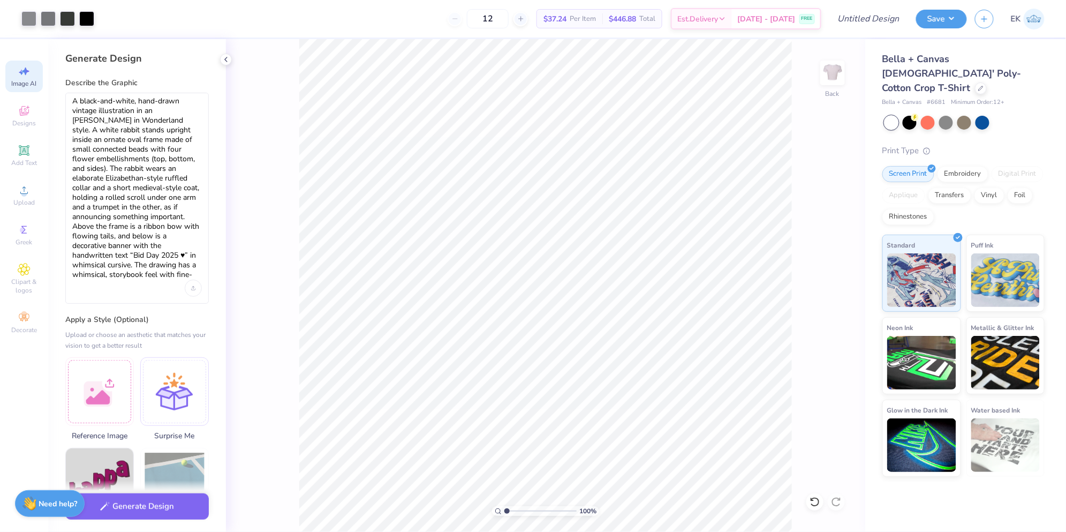
scroll to position [0, 0]
click at [156, 225] on textarea "A black-and-white, hand-drawn vintage illustration in an Alice in Wonderland st…" at bounding box center [137, 188] width 130 height 184
paste textarea "illustration in classic Alice in Wonderland style. A white rabbit stands uprigh…"
type textarea "A black-and-white, hand-drawn illustration in classic [PERSON_NAME] in Wonderla…"
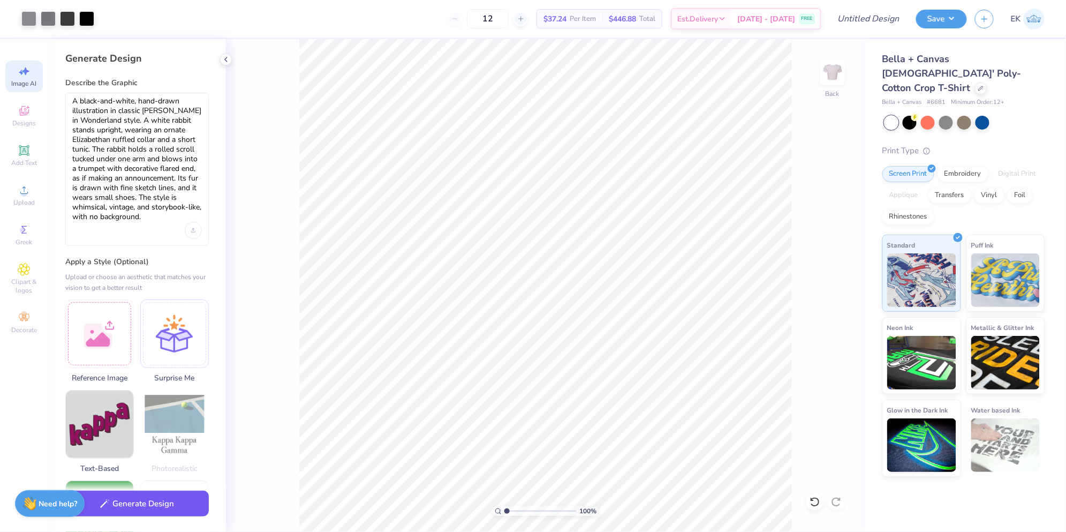
click at [172, 510] on button "Generate Design" at bounding box center [137, 504] width 144 height 26
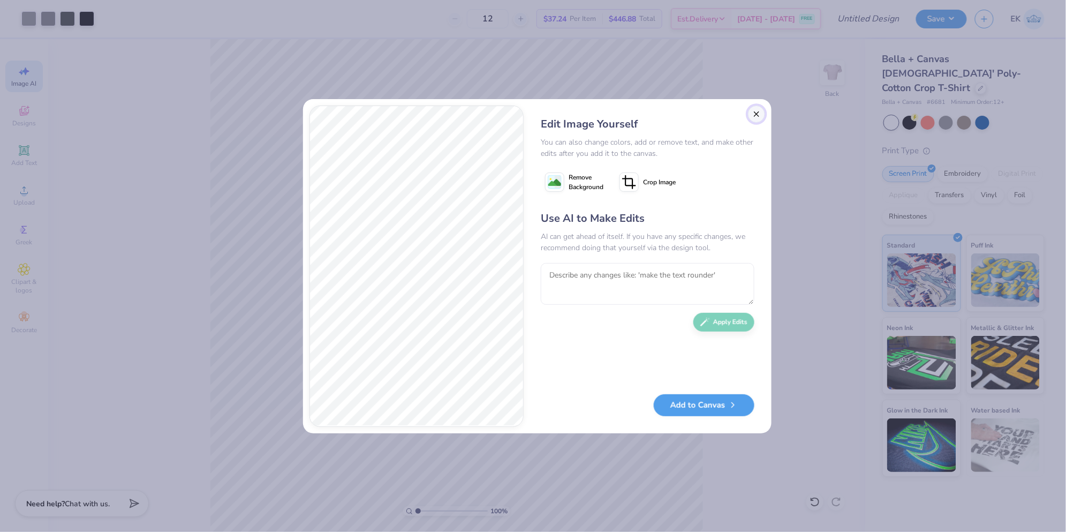
click at [762, 114] on button "Close" at bounding box center [756, 113] width 17 height 17
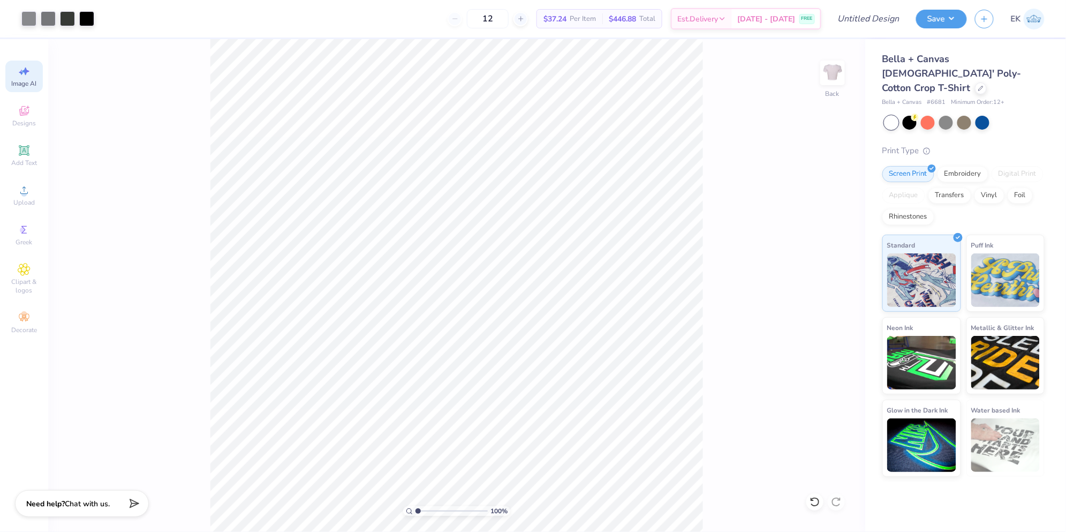
click at [29, 80] on span "Image AI" at bounding box center [24, 83] width 25 height 9
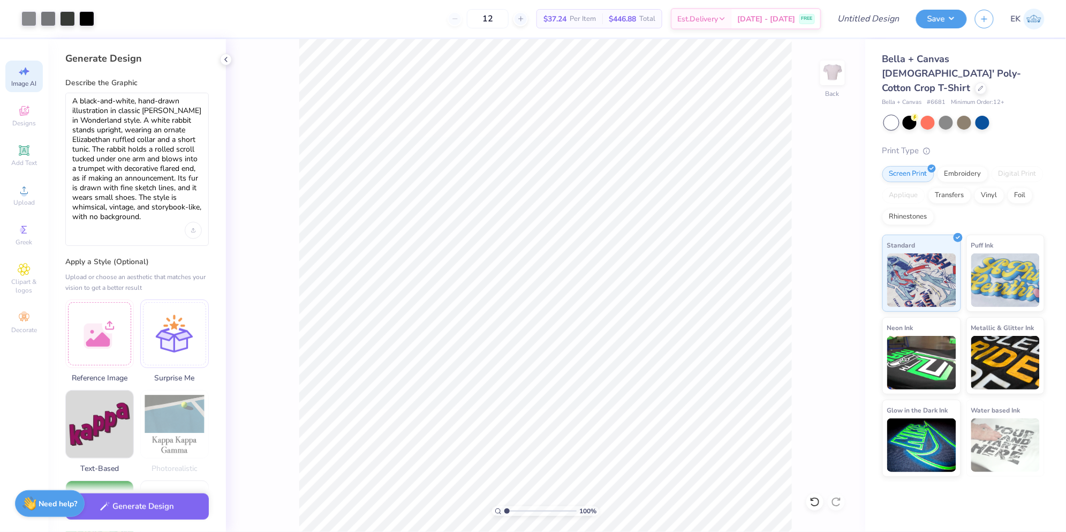
scroll to position [0, 0]
click at [165, 195] on textarea "A black-and-white, hand-drawn illustration in classic Alice in Wonderland style…" at bounding box center [137, 159] width 130 height 126
paste textarea "cute, minimal line-art illustration of the White Rabbit from Alice in Wonderlan…"
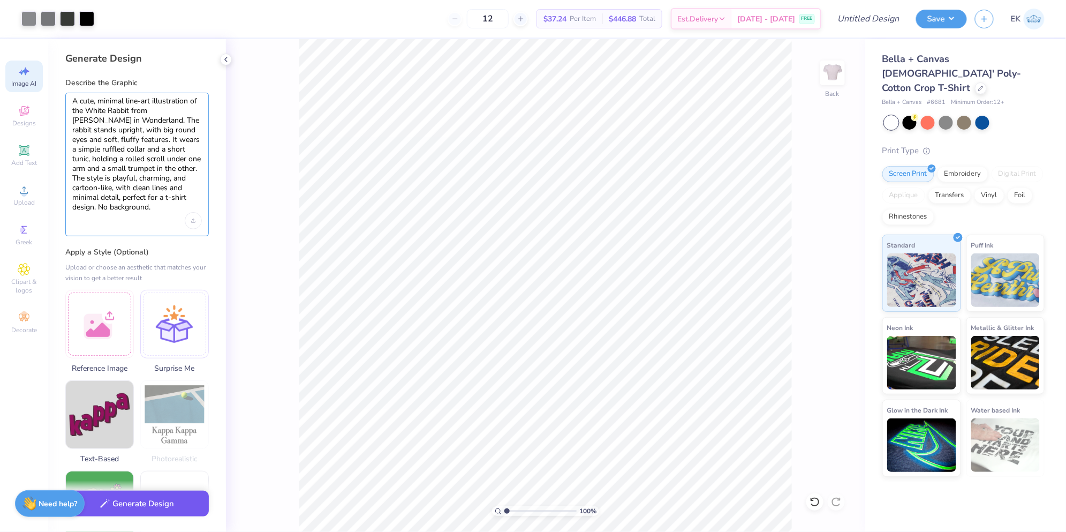
type textarea "A cute, minimal line-art illustration of the White Rabbit from Alice in Wonderl…"
click at [177, 501] on button "Generate Design" at bounding box center [137, 504] width 144 height 26
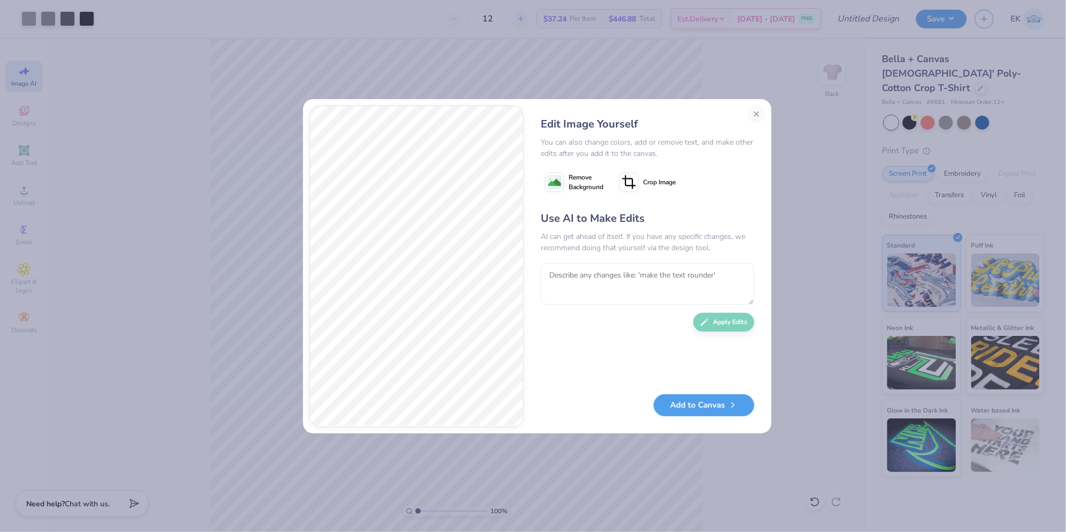
click at [563, 183] on icon at bounding box center [554, 181] width 19 height 19
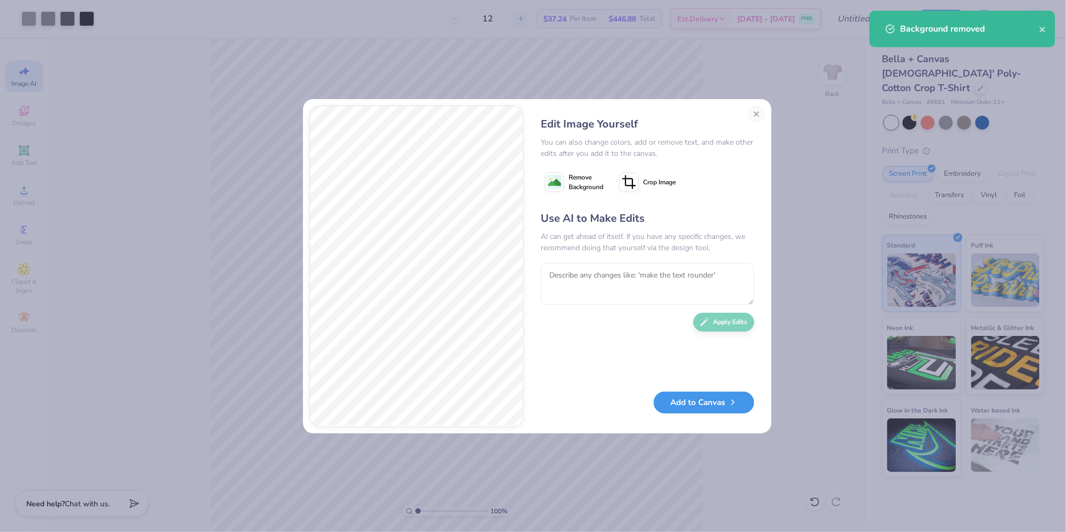
click at [704, 403] on button "Add to Canvas" at bounding box center [704, 402] width 101 height 22
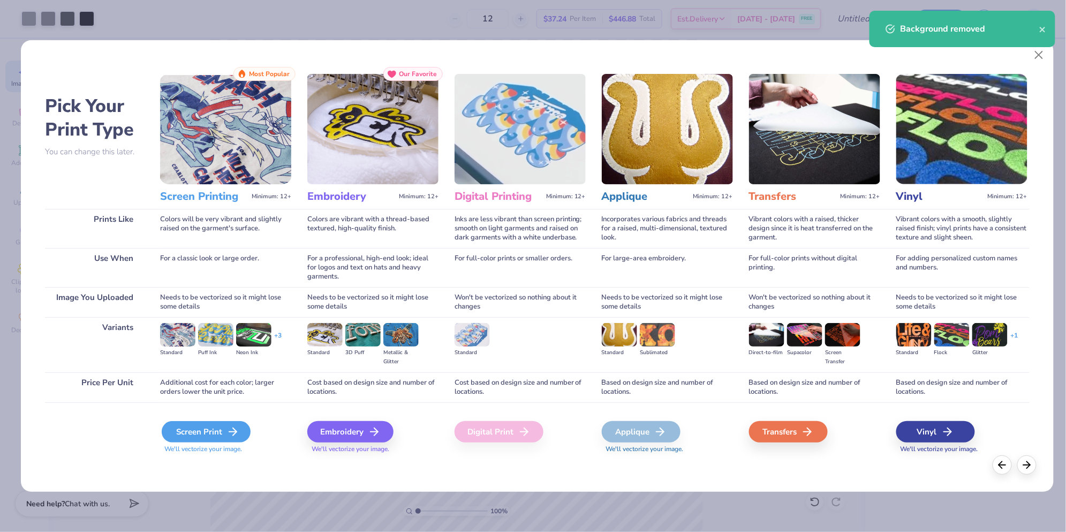
click at [225, 430] on div "Screen Print" at bounding box center [206, 431] width 89 height 21
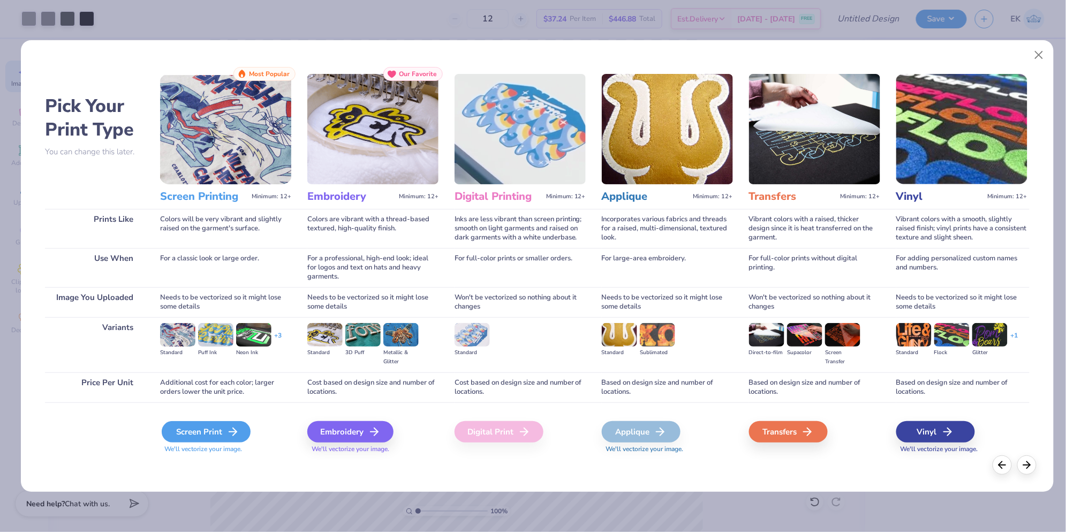
click at [230, 431] on icon at bounding box center [233, 431] width 13 height 13
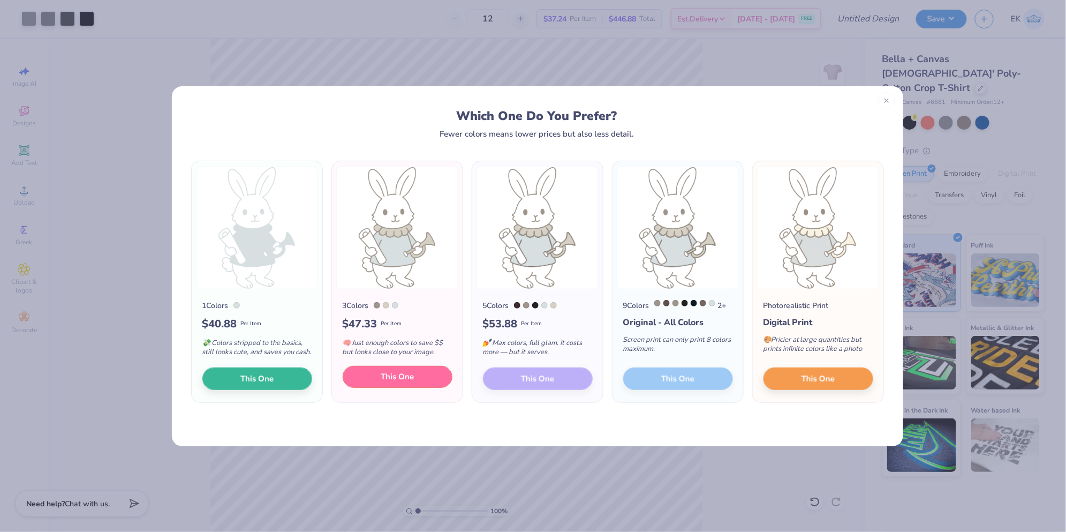
click at [411, 381] on span "This One" at bounding box center [397, 377] width 33 height 12
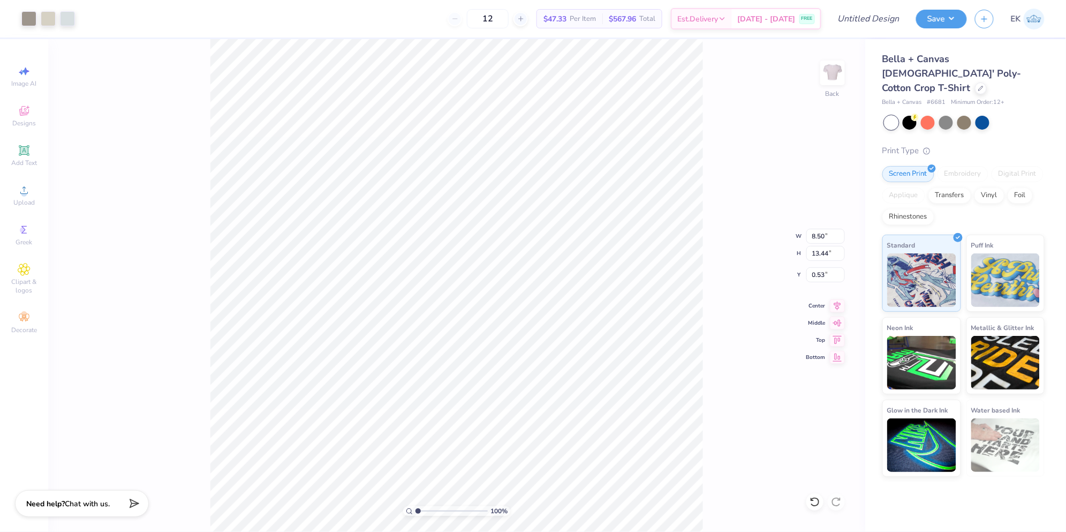
click at [516, 224] on div at bounding box center [537, 239] width 267 height 38
click at [534, 189] on div at bounding box center [533, 266] width 1066 height 532
type input "2.71"
type input "4.29"
type input "5.39"
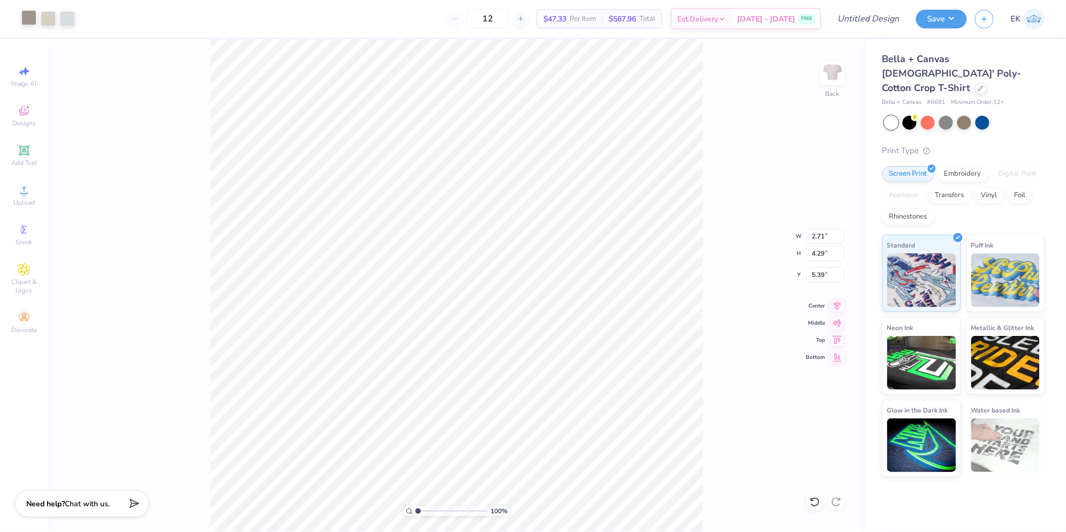
click at [30, 24] on div at bounding box center [28, 17] width 15 height 15
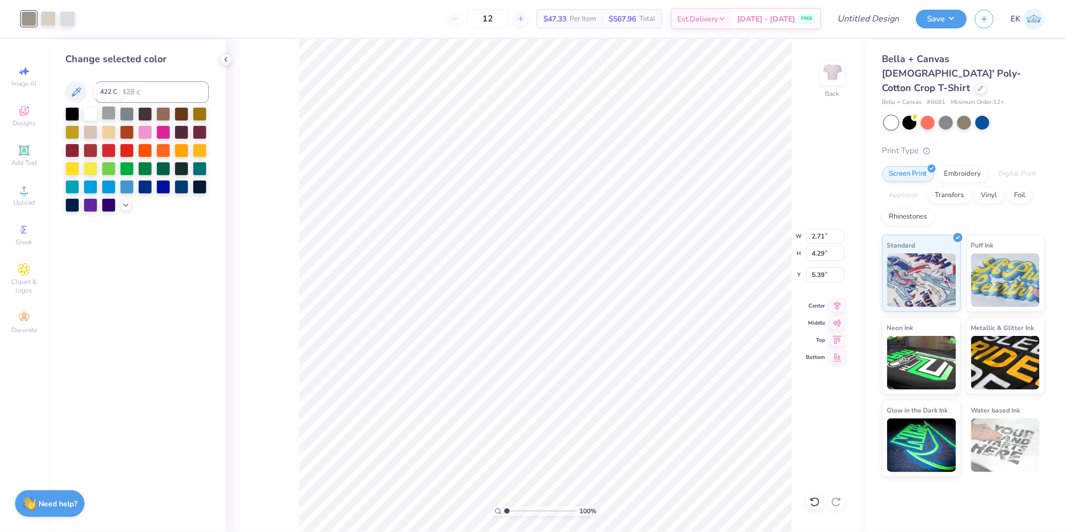
click at [108, 112] on div at bounding box center [109, 113] width 14 height 14
click at [107, 114] on div at bounding box center [109, 113] width 14 height 14
click at [49, 17] on div at bounding box center [48, 17] width 15 height 15
click at [108, 117] on div at bounding box center [109, 113] width 14 height 14
click at [49, 23] on div at bounding box center [48, 17] width 15 height 15
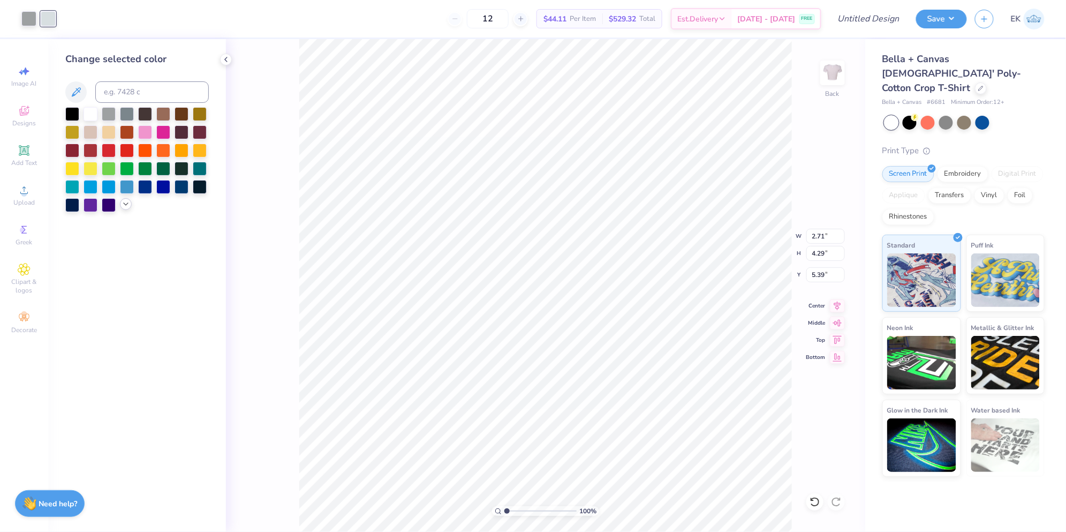
click at [126, 208] on icon at bounding box center [126, 204] width 9 height 9
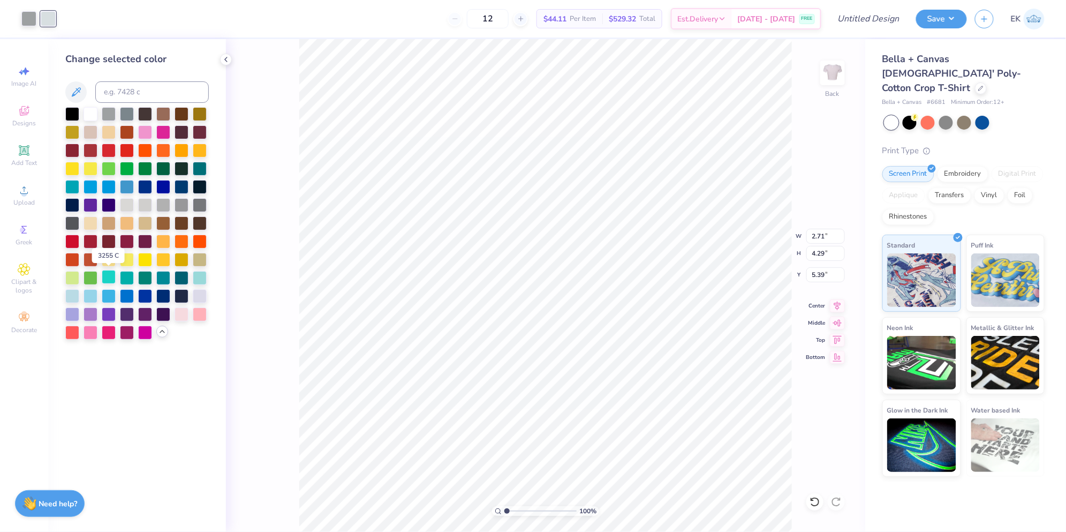
click at [111, 278] on div at bounding box center [109, 277] width 14 height 14
click at [103, 293] on div at bounding box center [109, 295] width 14 height 14
click at [95, 293] on div at bounding box center [91, 295] width 14 height 14
click at [198, 275] on div at bounding box center [200, 277] width 14 height 14
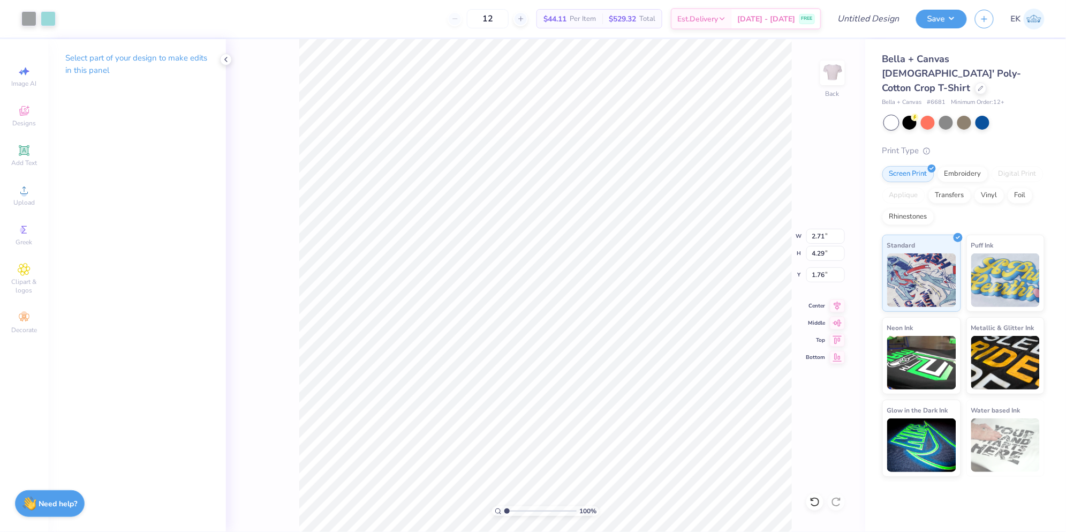
type input "1.76"
click at [871, 129] on div "Bella + Canvas Ladies' Poly-Cotton Crop T-Shirt Bella + Canvas # 6681 Minimum O…" at bounding box center [965, 257] width 201 height 437
click at [828, 73] on img at bounding box center [832, 72] width 43 height 43
click at [25, 196] on circle at bounding box center [24, 194] width 6 height 6
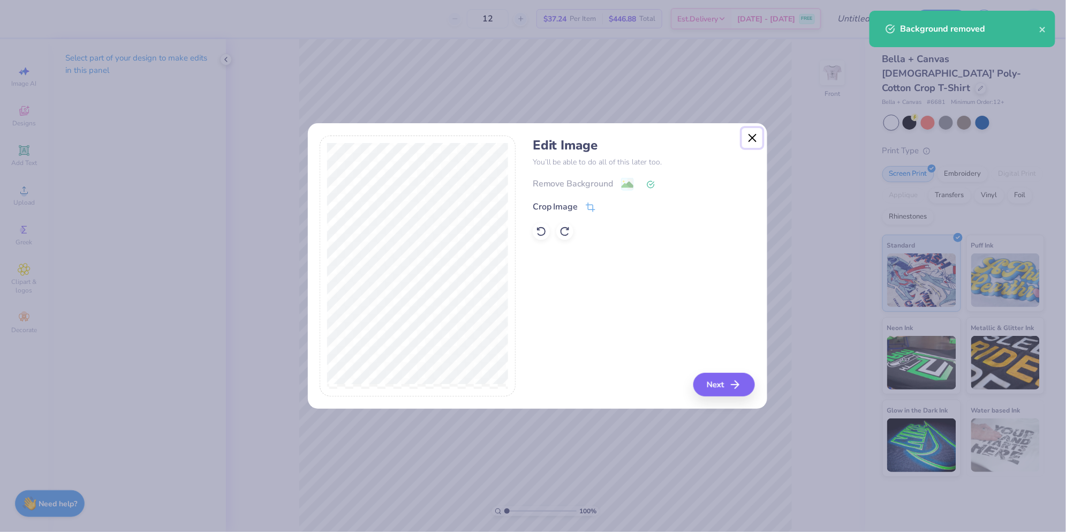
click at [750, 142] on button "Close" at bounding box center [752, 138] width 20 height 20
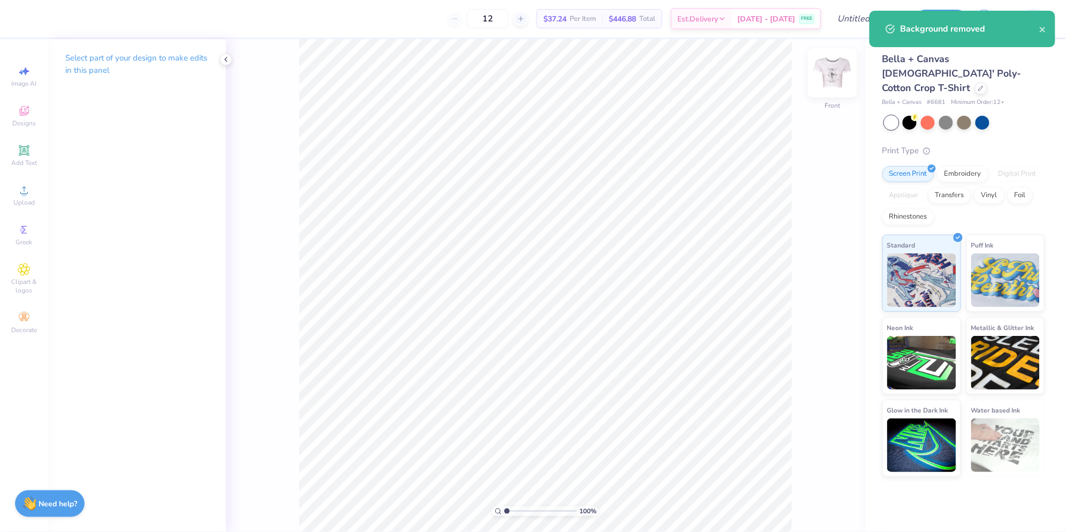
click at [829, 79] on img at bounding box center [832, 72] width 43 height 43
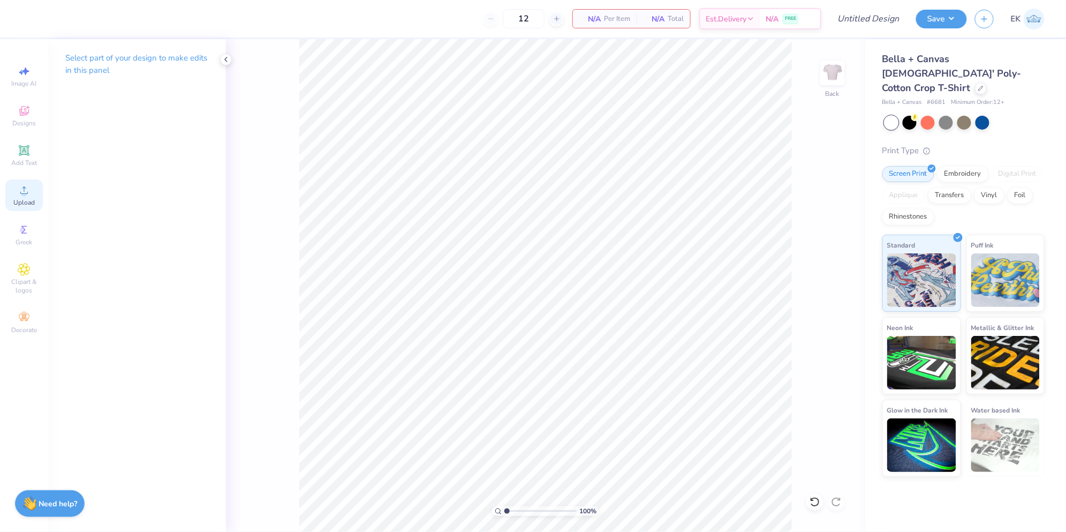
click at [39, 192] on div "Upload" at bounding box center [23, 195] width 37 height 32
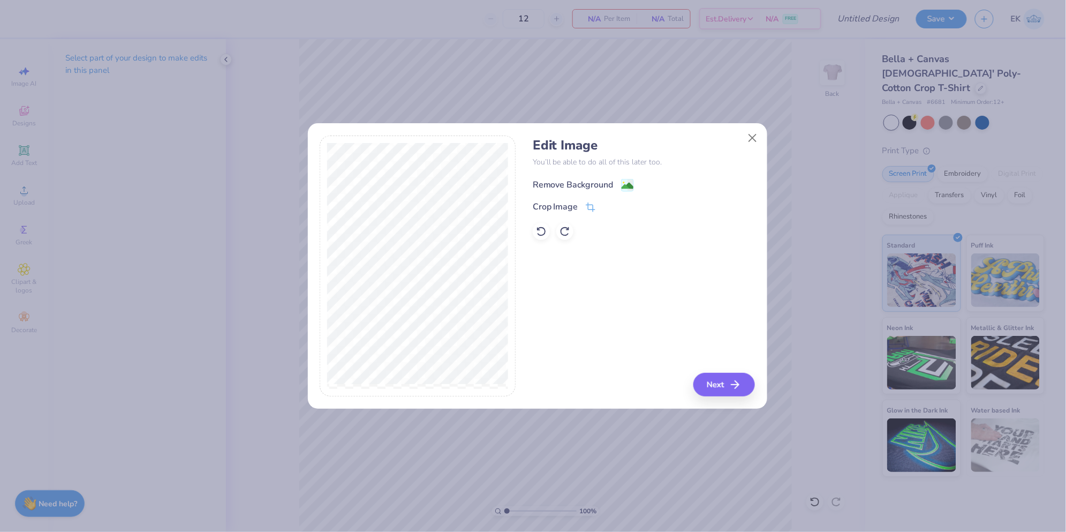
click at [585, 183] on div "Remove Background" at bounding box center [573, 184] width 81 height 13
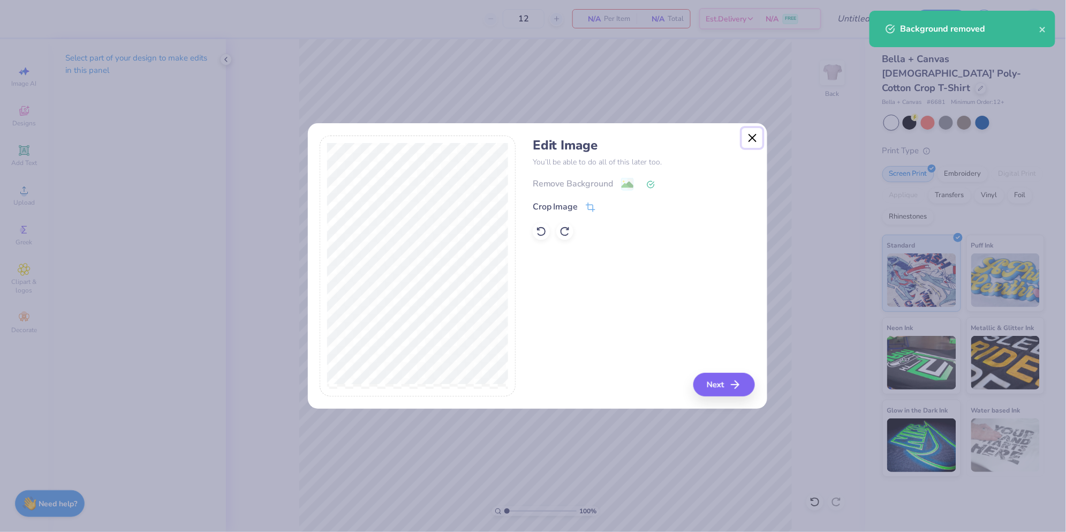
click at [748, 137] on button "Close" at bounding box center [752, 138] width 20 height 20
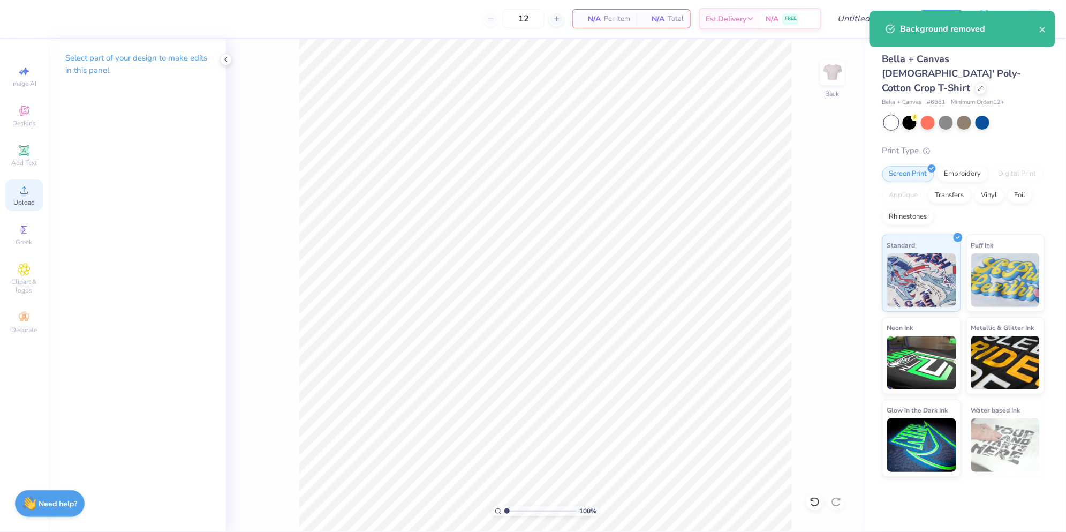
click at [30, 198] on span "Upload" at bounding box center [23, 202] width 21 height 9
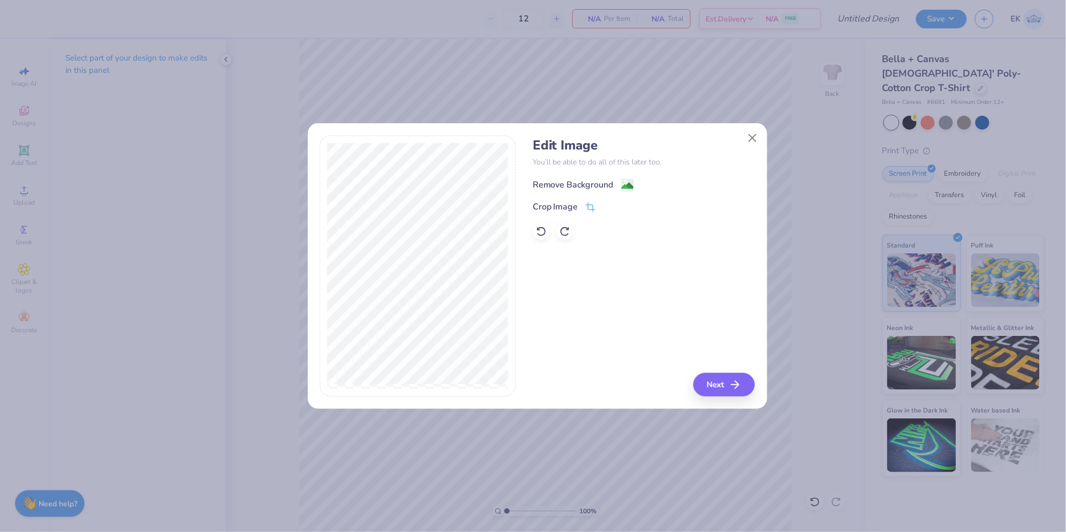
click at [599, 188] on div "Remove Background" at bounding box center [573, 184] width 81 height 13
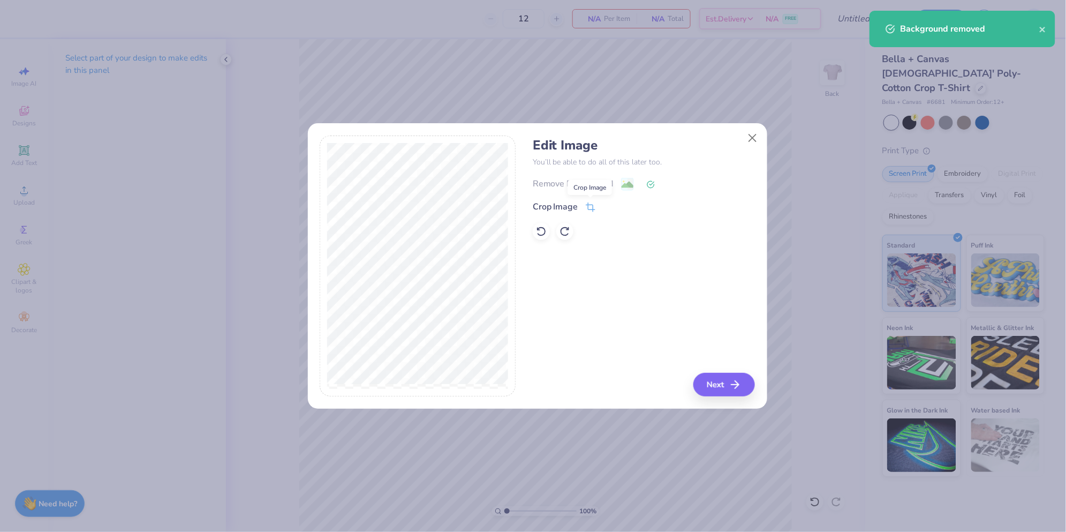
click at [588, 208] on icon at bounding box center [591, 206] width 7 height 7
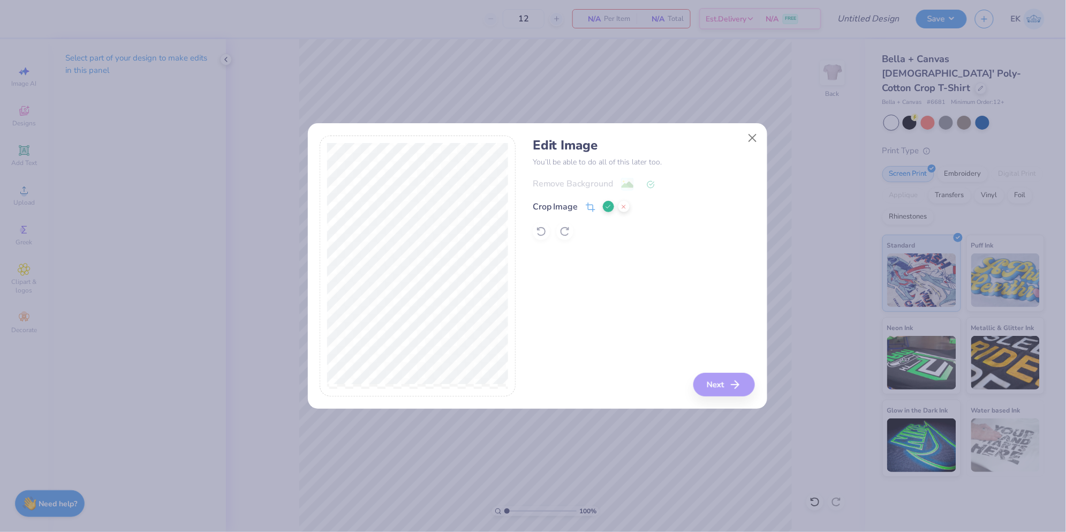
click at [604, 208] on button at bounding box center [608, 206] width 11 height 11
click at [721, 381] on button "Next" at bounding box center [726, 385] width 62 height 24
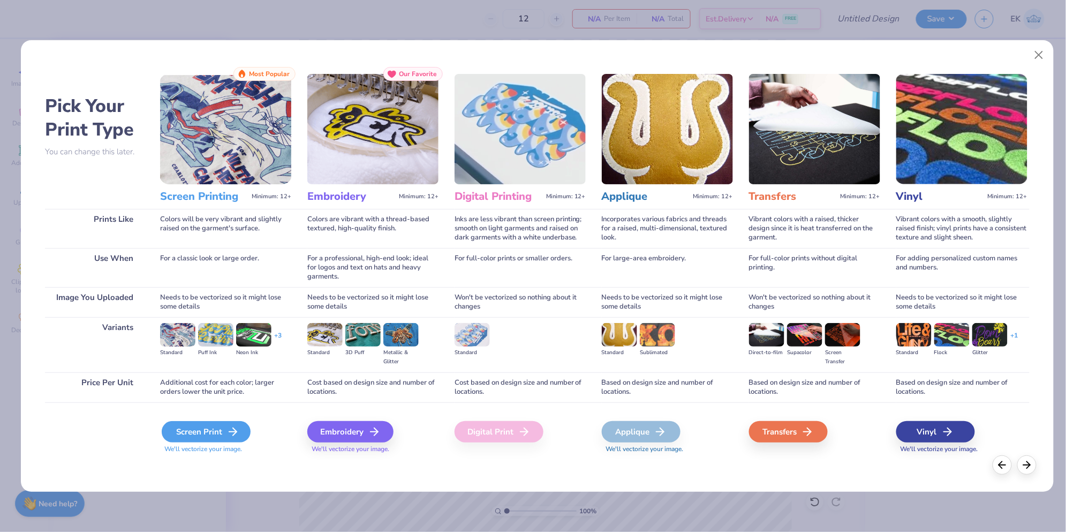
click at [207, 432] on div "Screen Print" at bounding box center [206, 431] width 89 height 21
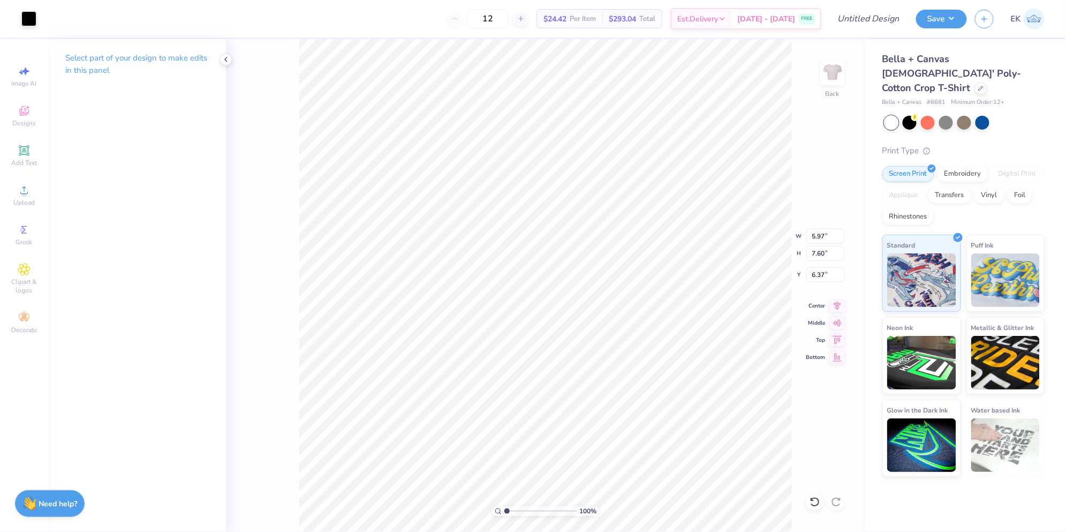
type input "5.97"
type input "7.60"
type input "3.00"
type input "8.56"
type input "10.91"
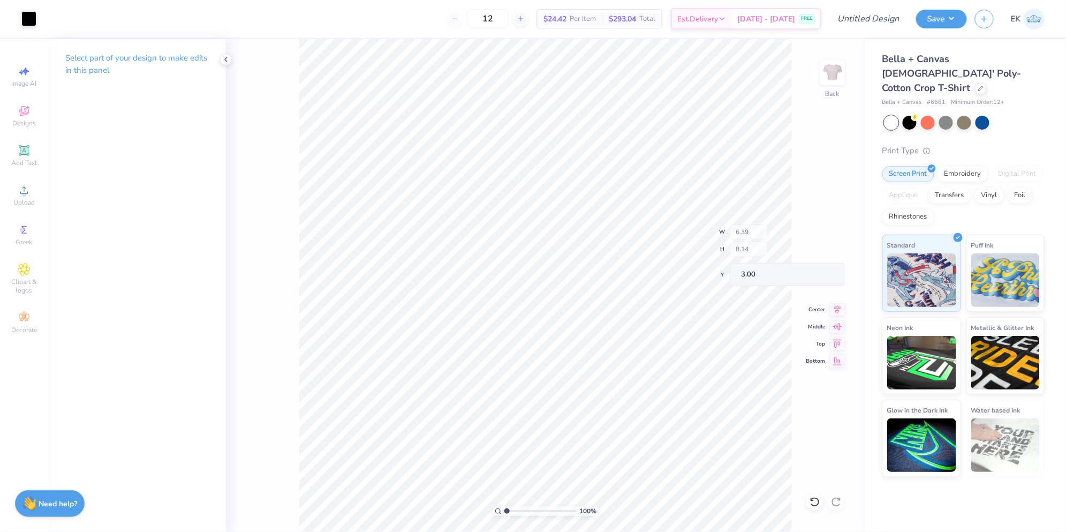
type input "6.39"
type input "8.14"
click at [796, 325] on div "100 % Back W 6.39 6.39 " H 8.14 8.14 " Y 3.00 3.00 " Center Middle Top Bottom" at bounding box center [545, 285] width 639 height 493
click at [833, 301] on icon at bounding box center [837, 304] width 15 height 13
type input "7.47"
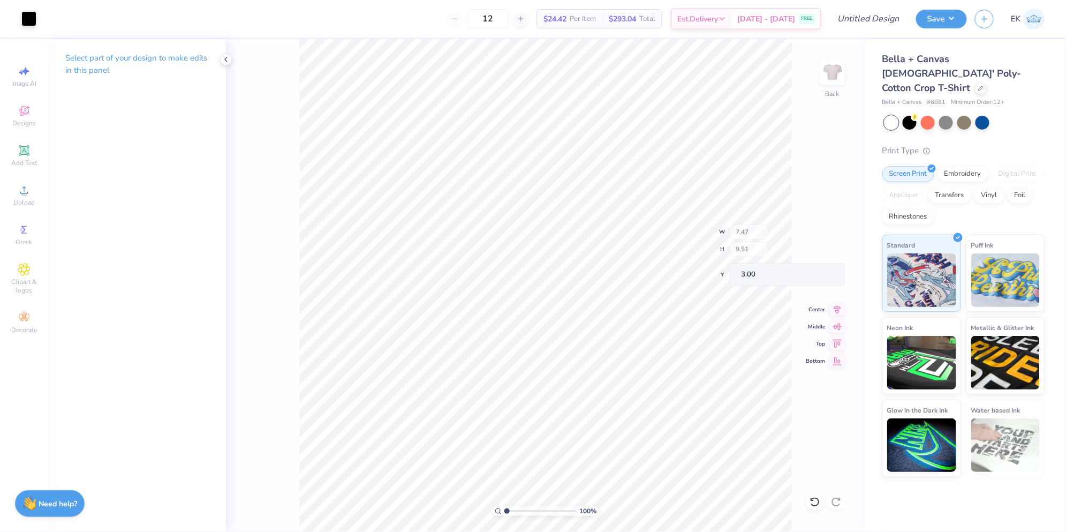
type input "9.51"
